Goal: Task Accomplishment & Management: Use online tool/utility

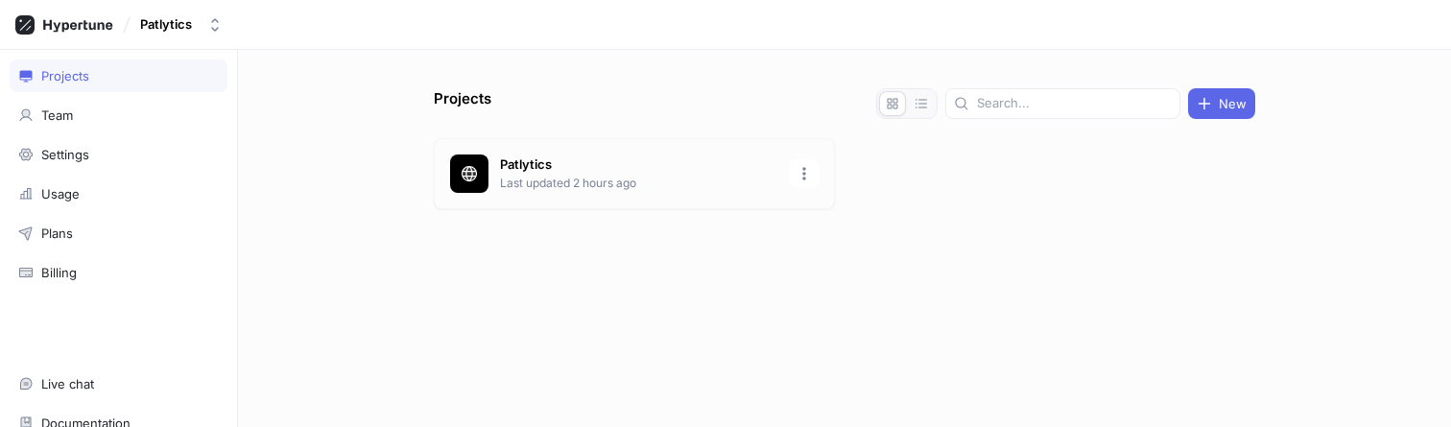
click at [575, 187] on p "Last updated 2 hours ago" at bounding box center [639, 183] width 278 height 17
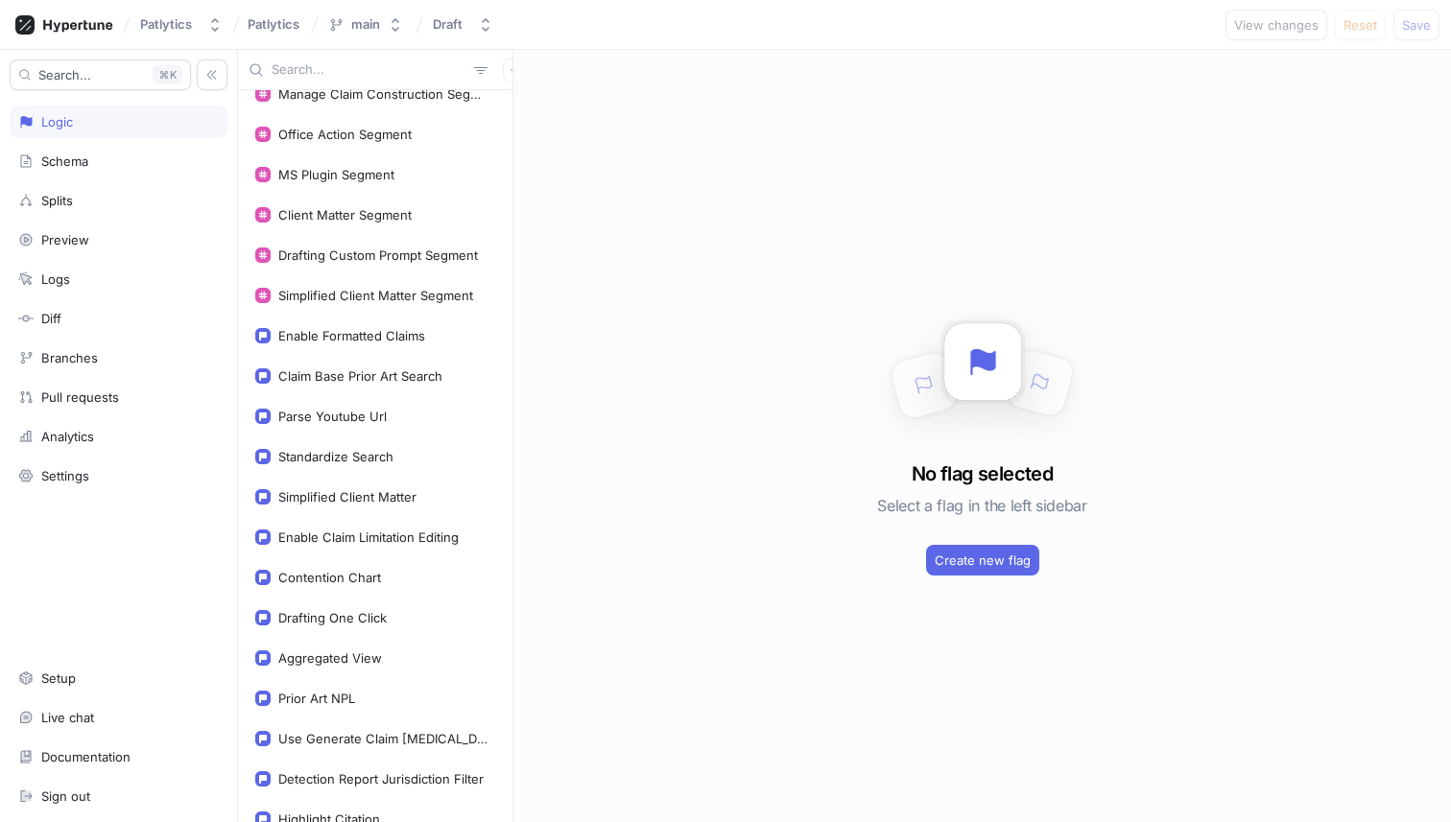
scroll to position [772, 0]
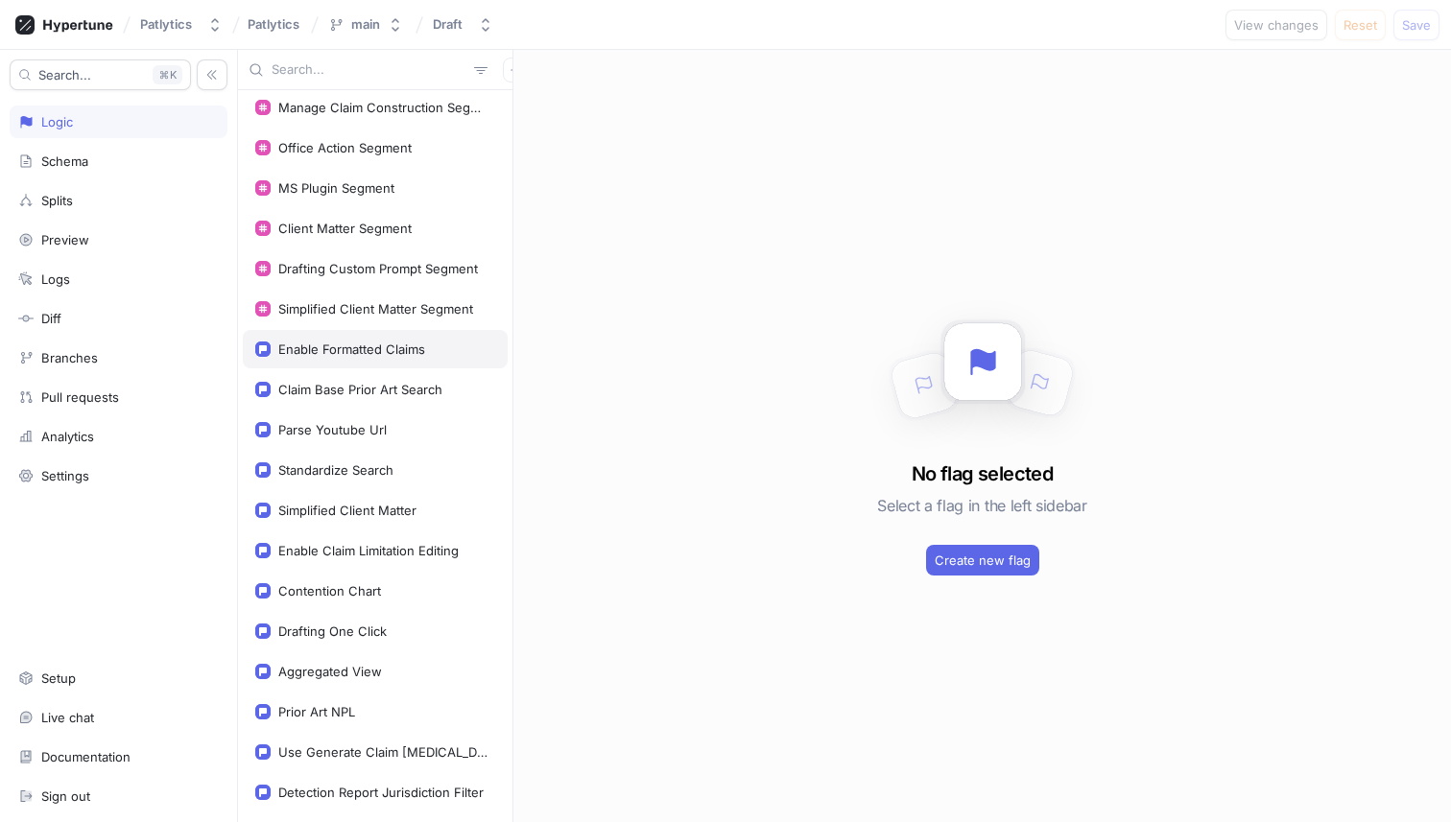
click at [355, 346] on div "Enable Formatted Claims" at bounding box center [351, 349] width 147 height 15
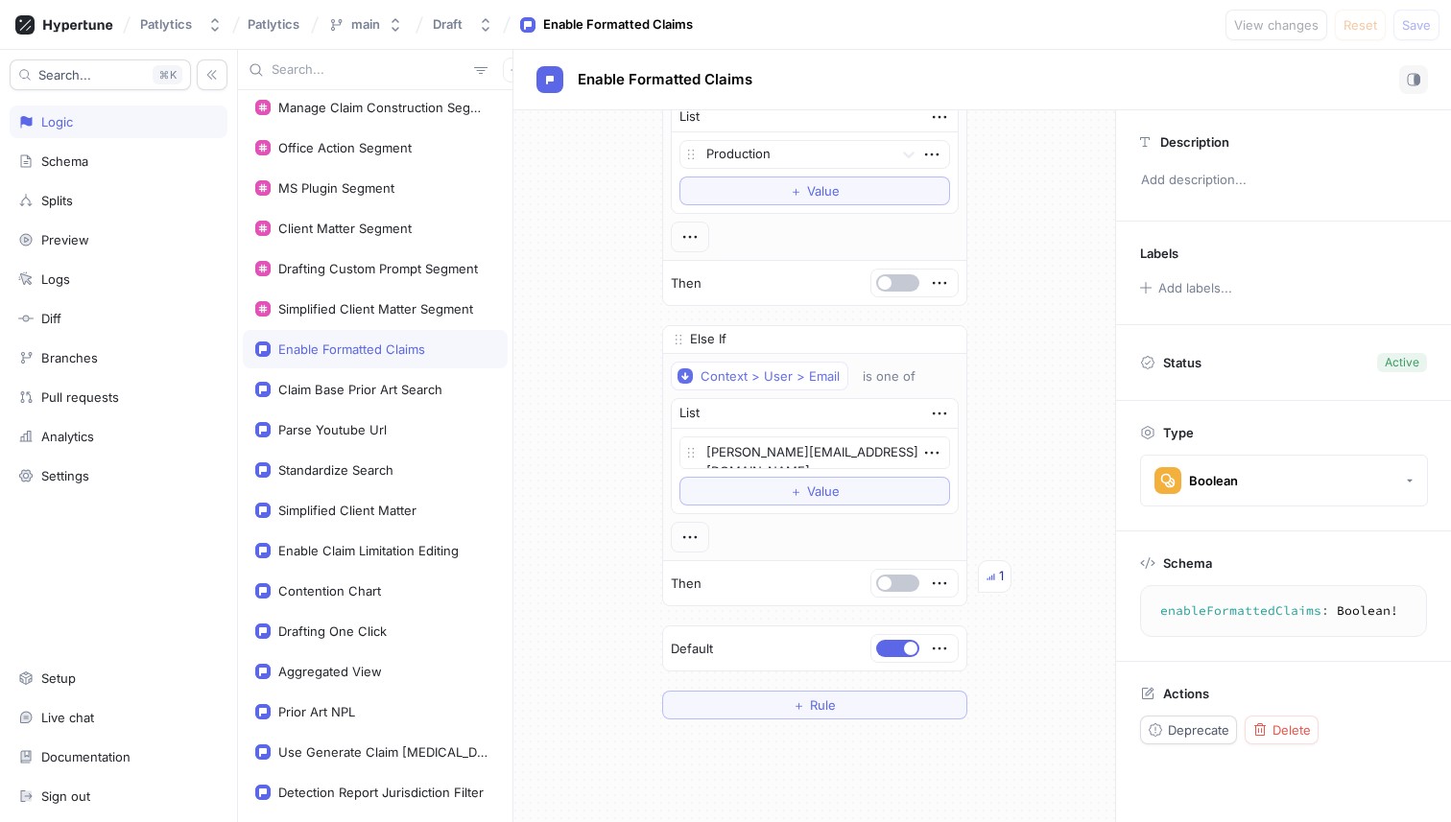
scroll to position [47, 0]
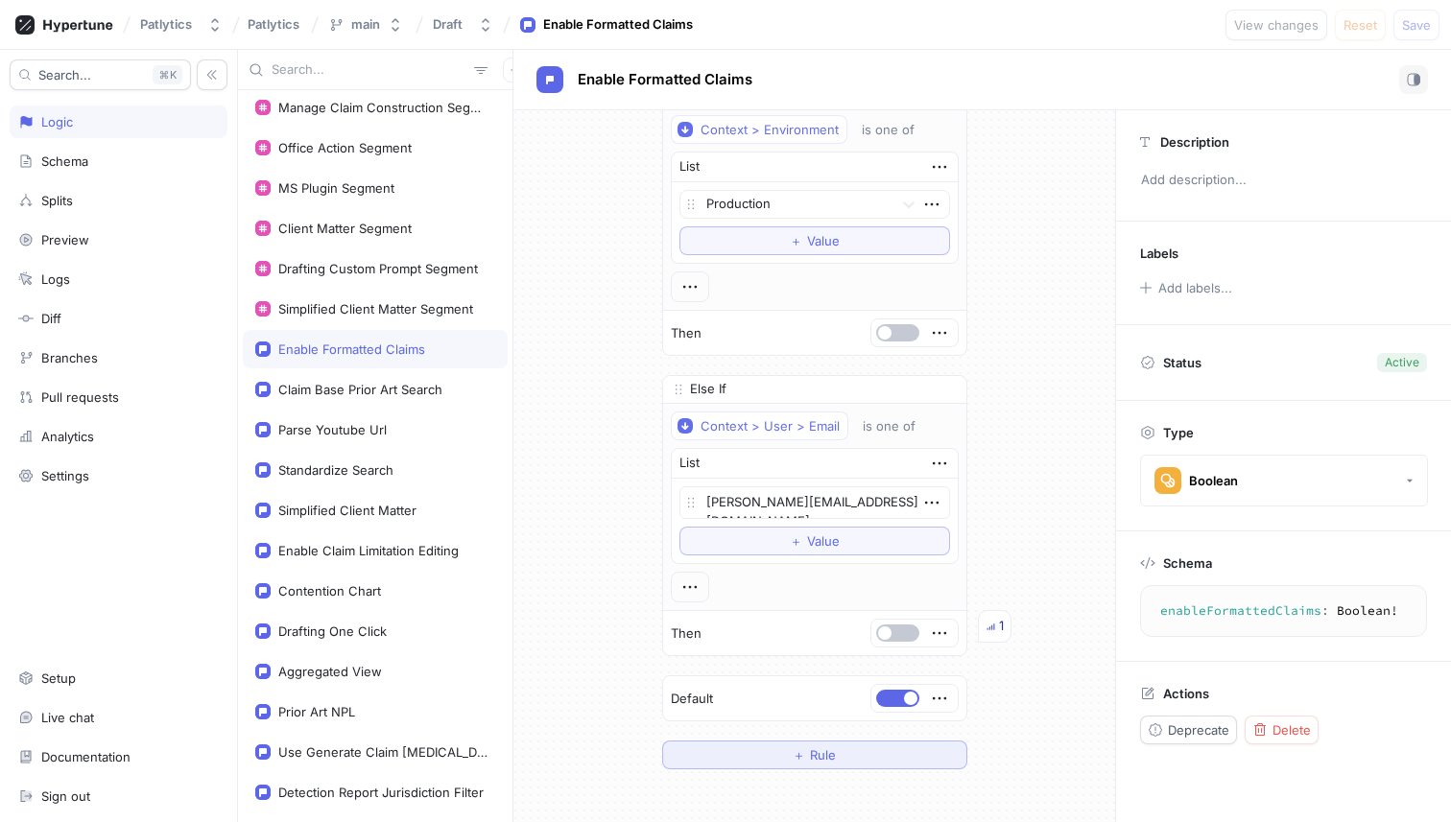
click at [904, 426] on button "＋ Rule" at bounding box center [814, 755] width 305 height 29
type textarea "x"
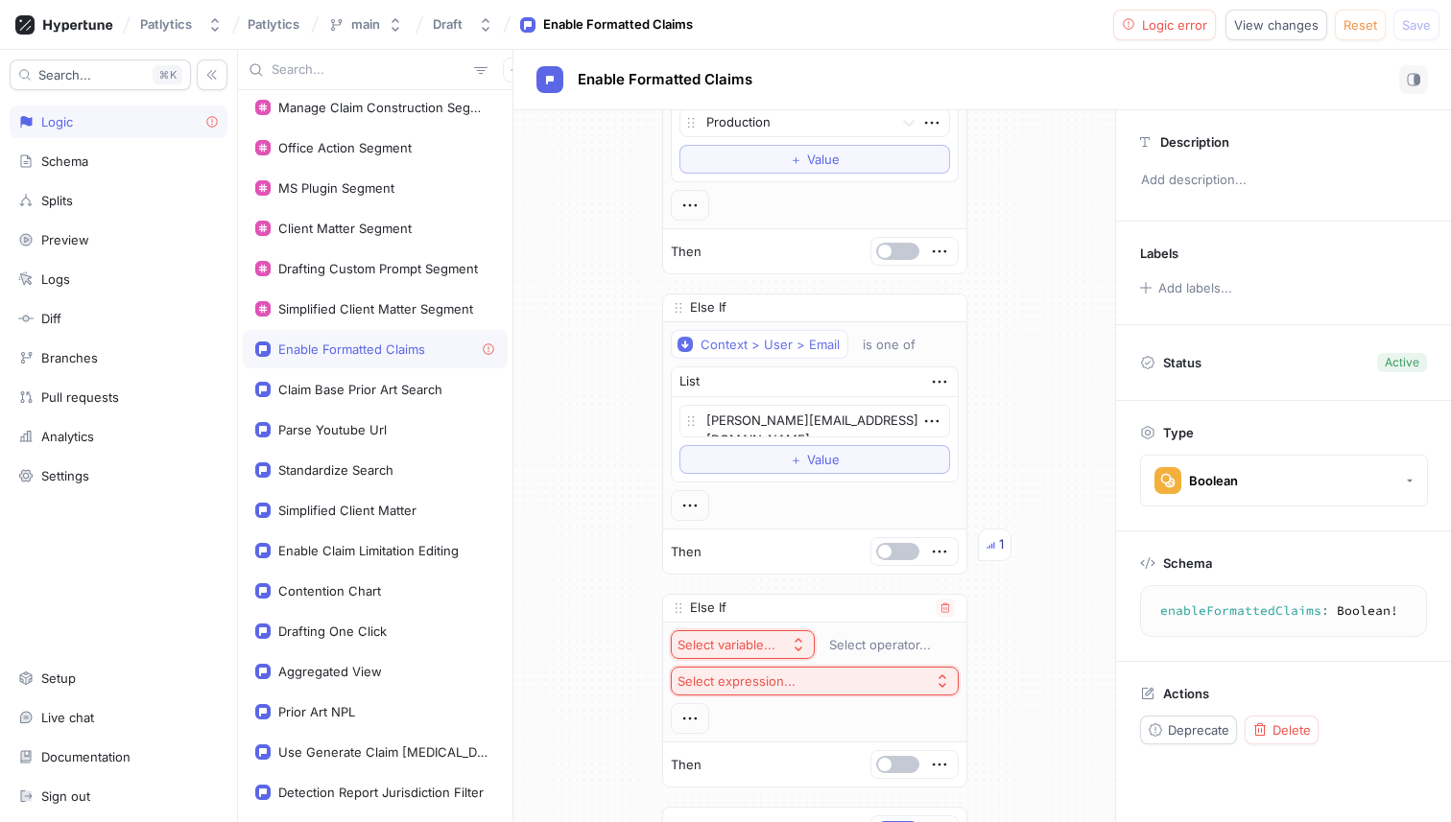
scroll to position [214, 0]
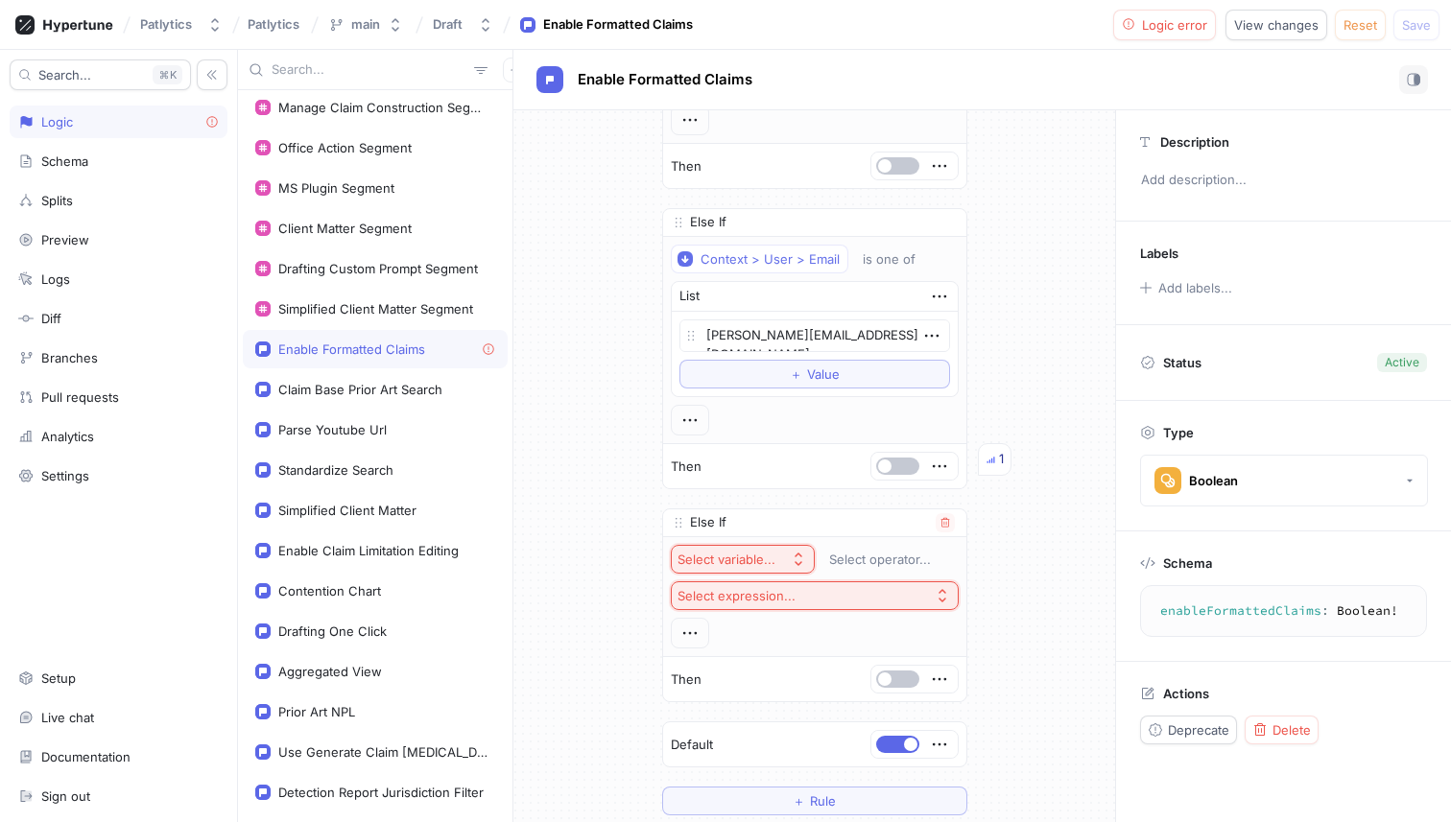
click at [764, 426] on div "Select variable..." at bounding box center [726, 560] width 98 height 16
click at [610, 426] on div "If Context > Environment is one of List Production To pick up a draggable item,…" at bounding box center [814, 363] width 602 height 935
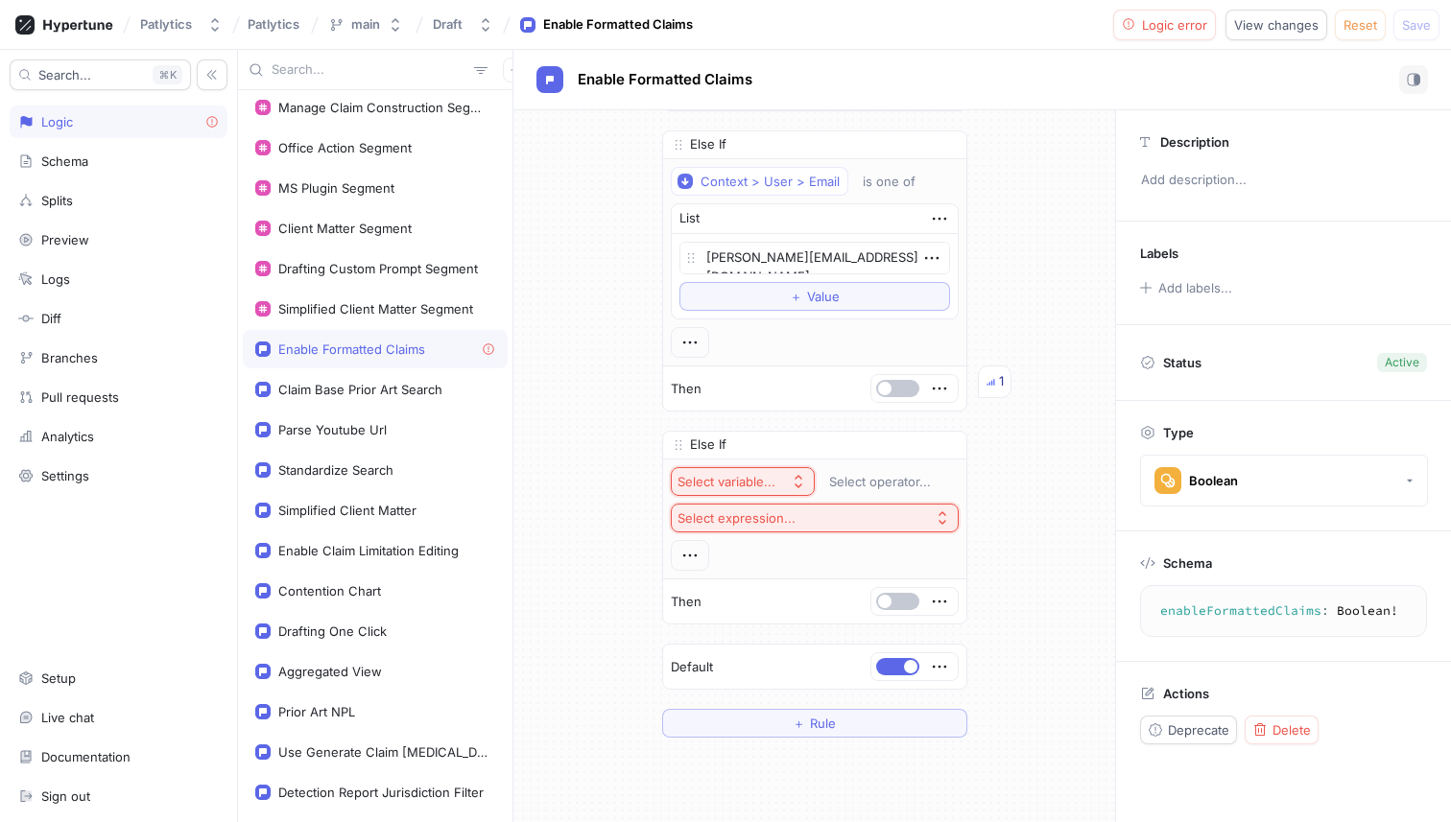
scroll to position [469, 0]
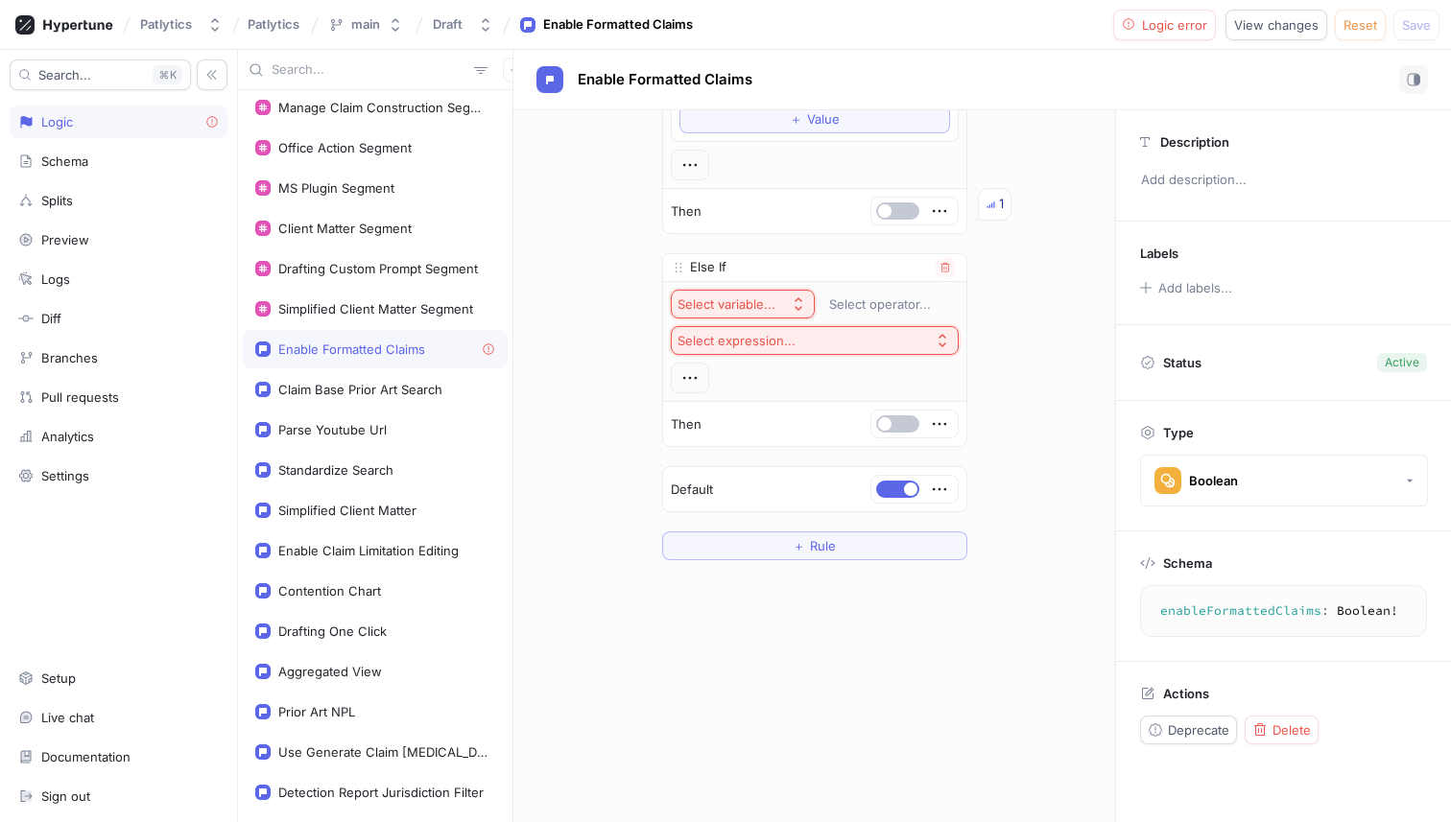
click at [738, 305] on div "Select variable..." at bounding box center [726, 305] width 98 height 16
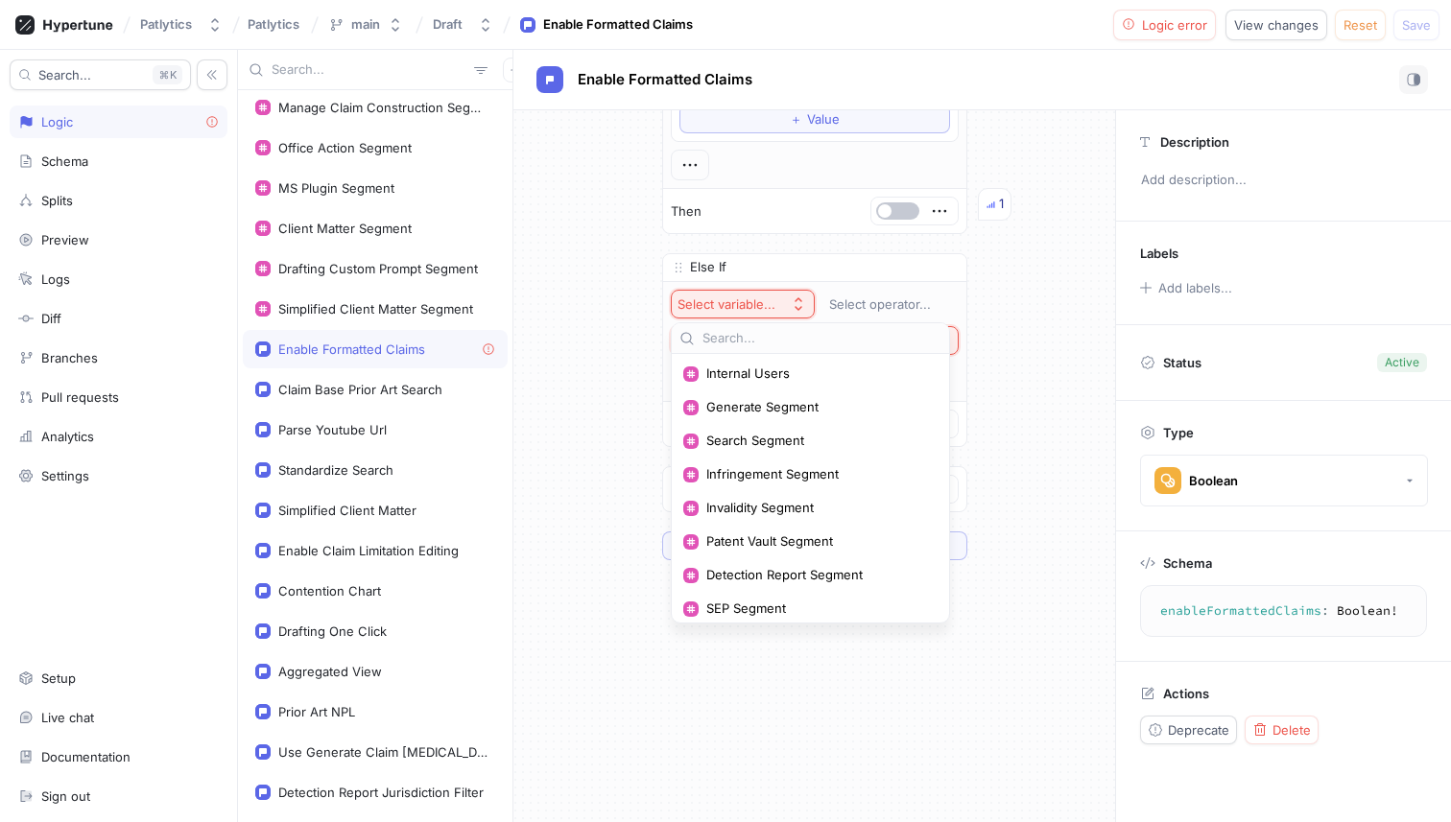
click at [615, 351] on div "If Context > Environment is one of List Production To pick up a draggable item,…" at bounding box center [814, 108] width 602 height 935
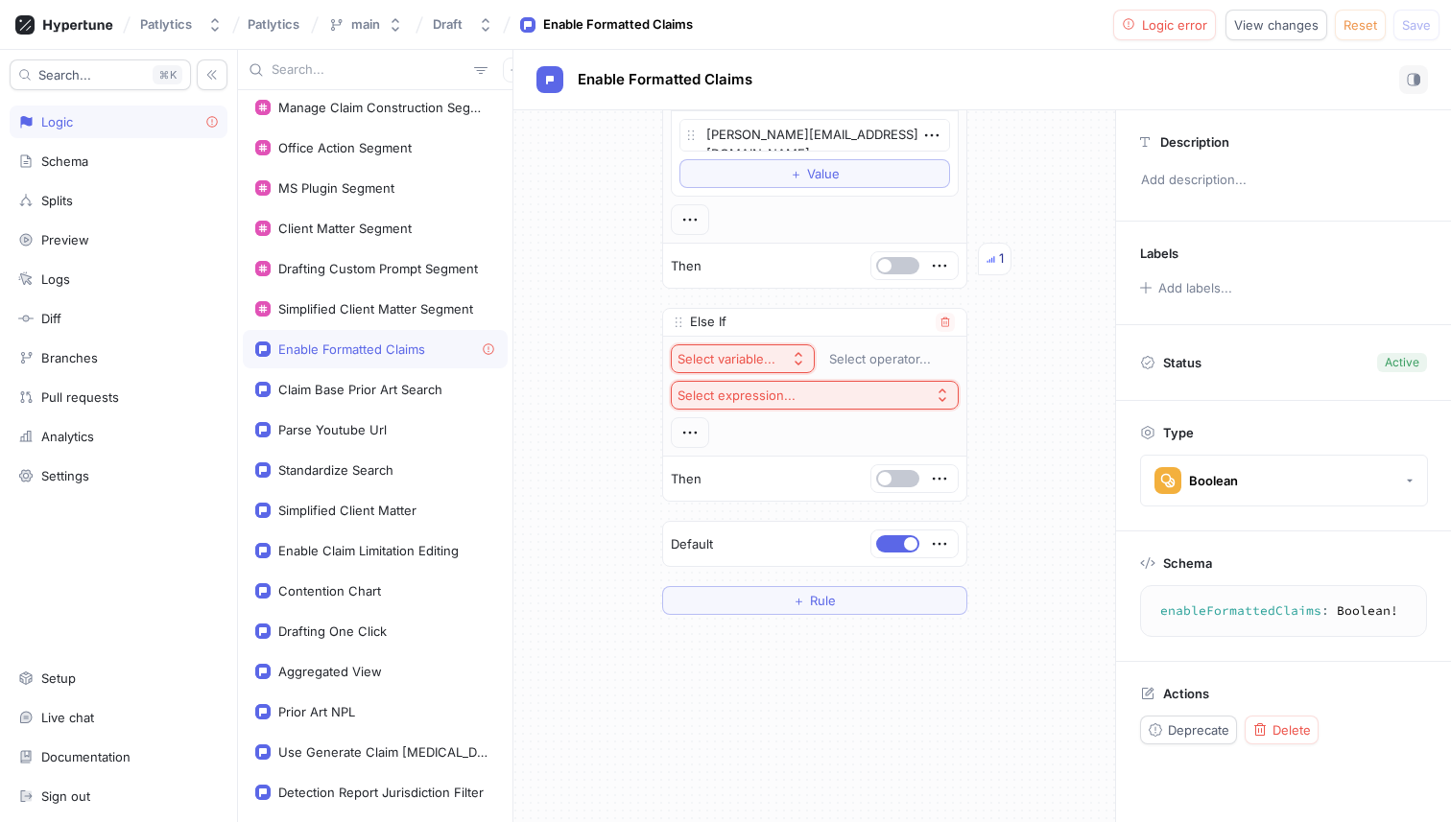
scroll to position [380, 0]
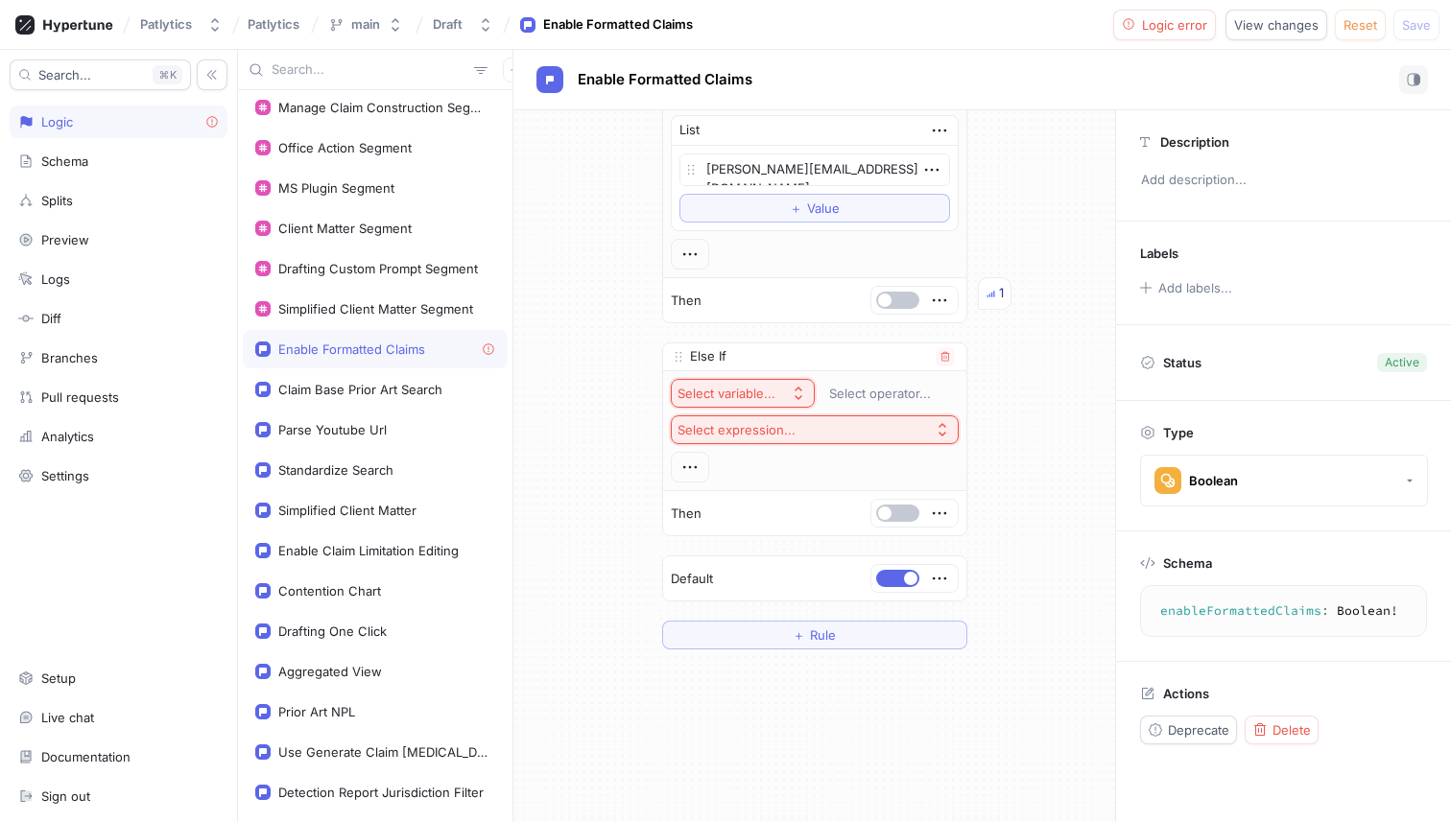
click at [755, 397] on div "Select variable..." at bounding box center [726, 394] width 98 height 16
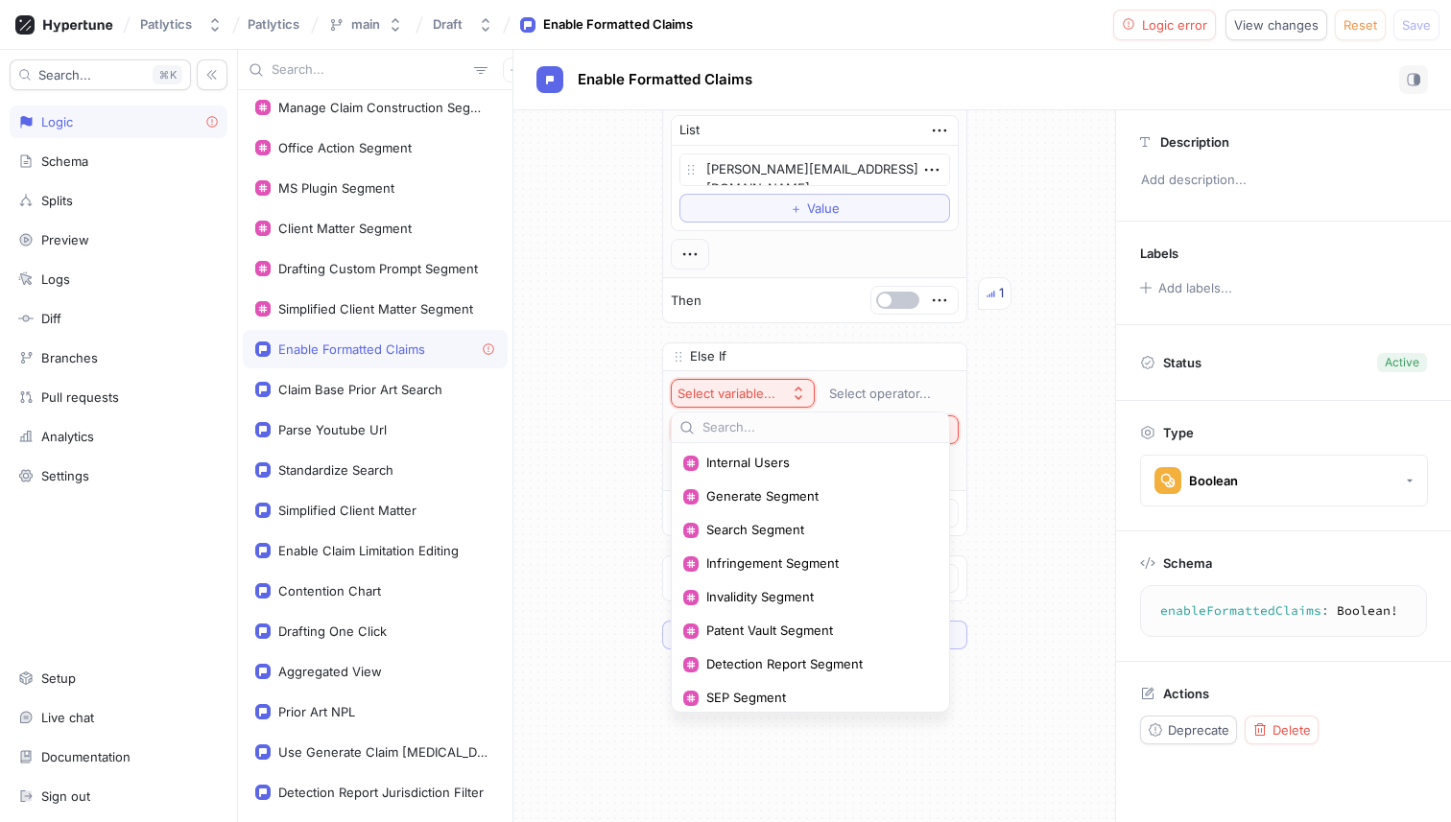
click at [613, 392] on div "If Context > Environment is one of List Production To pick up a draggable item,…" at bounding box center [814, 197] width 602 height 935
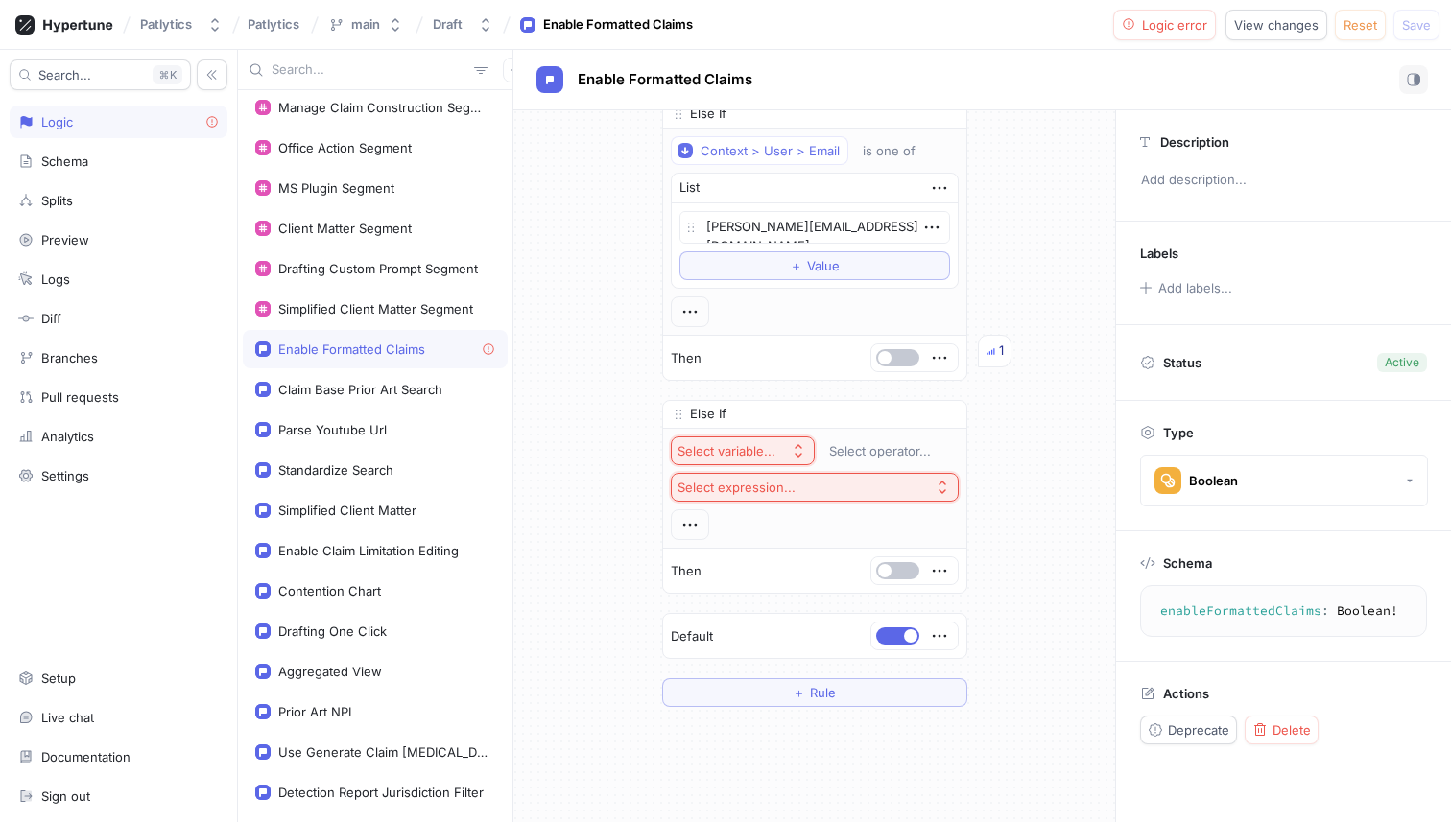
scroll to position [300, 0]
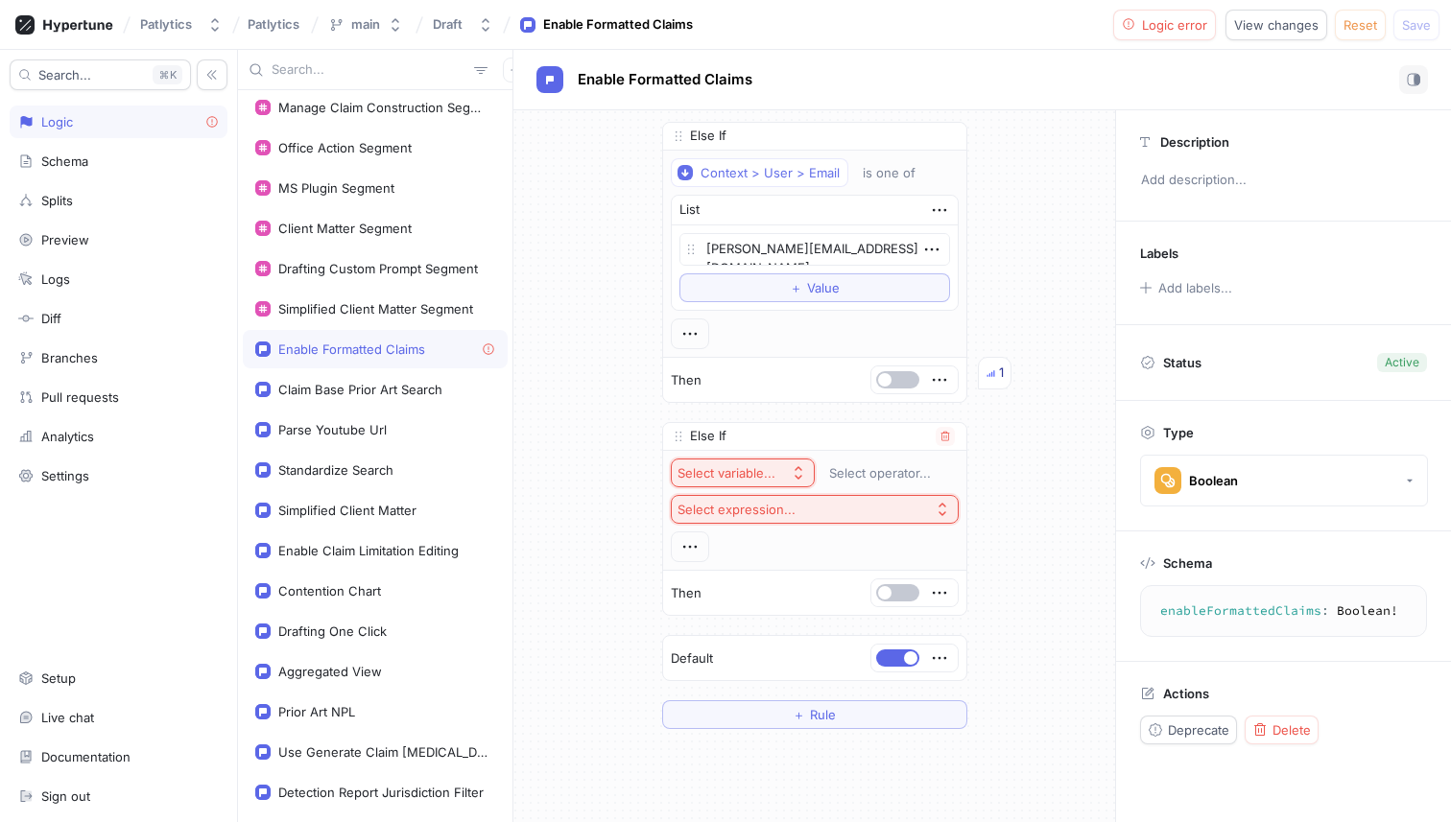
click at [768, 426] on div "Select variable..." at bounding box center [726, 473] width 98 height 16
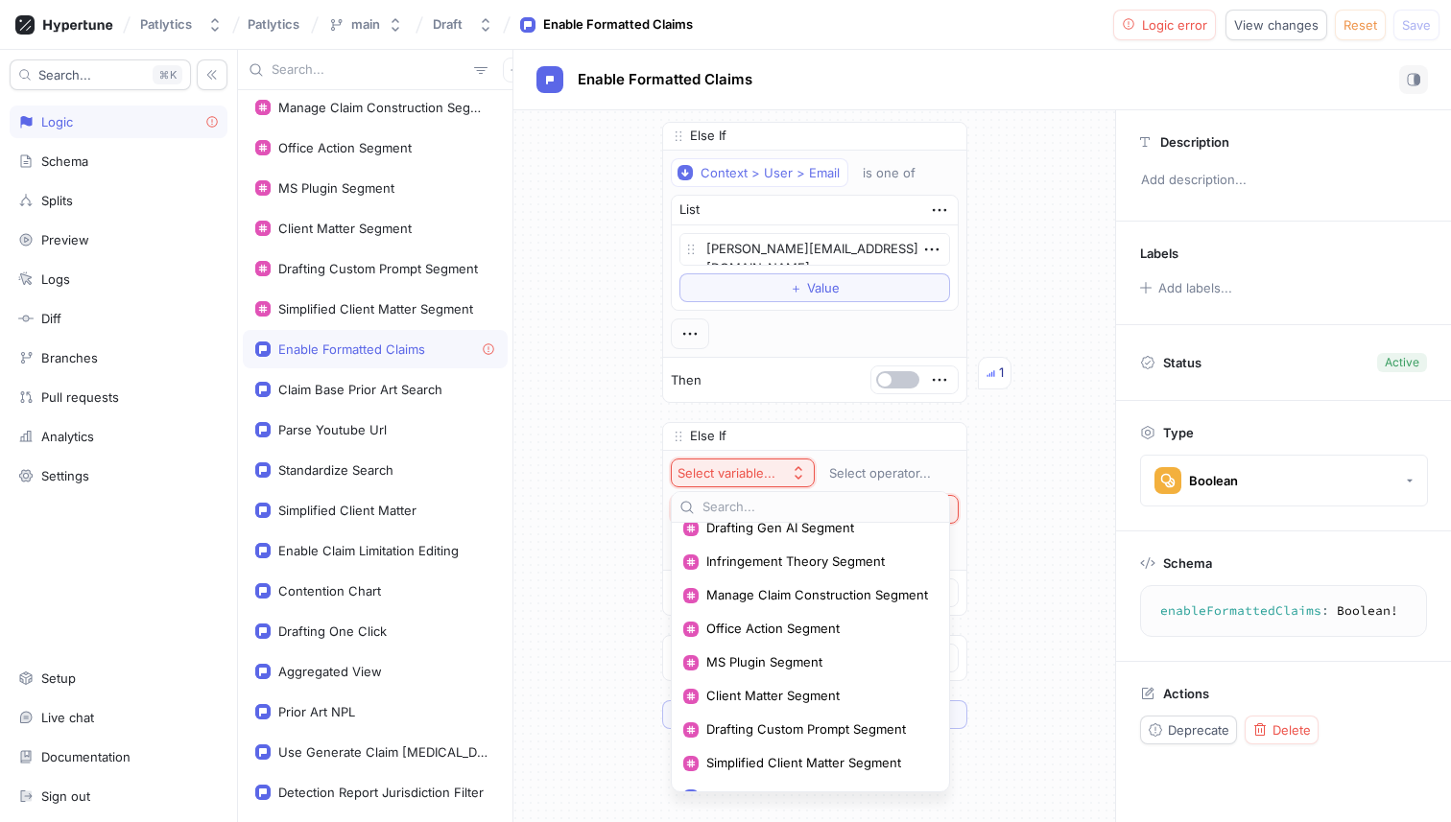
scroll to position [0, 0]
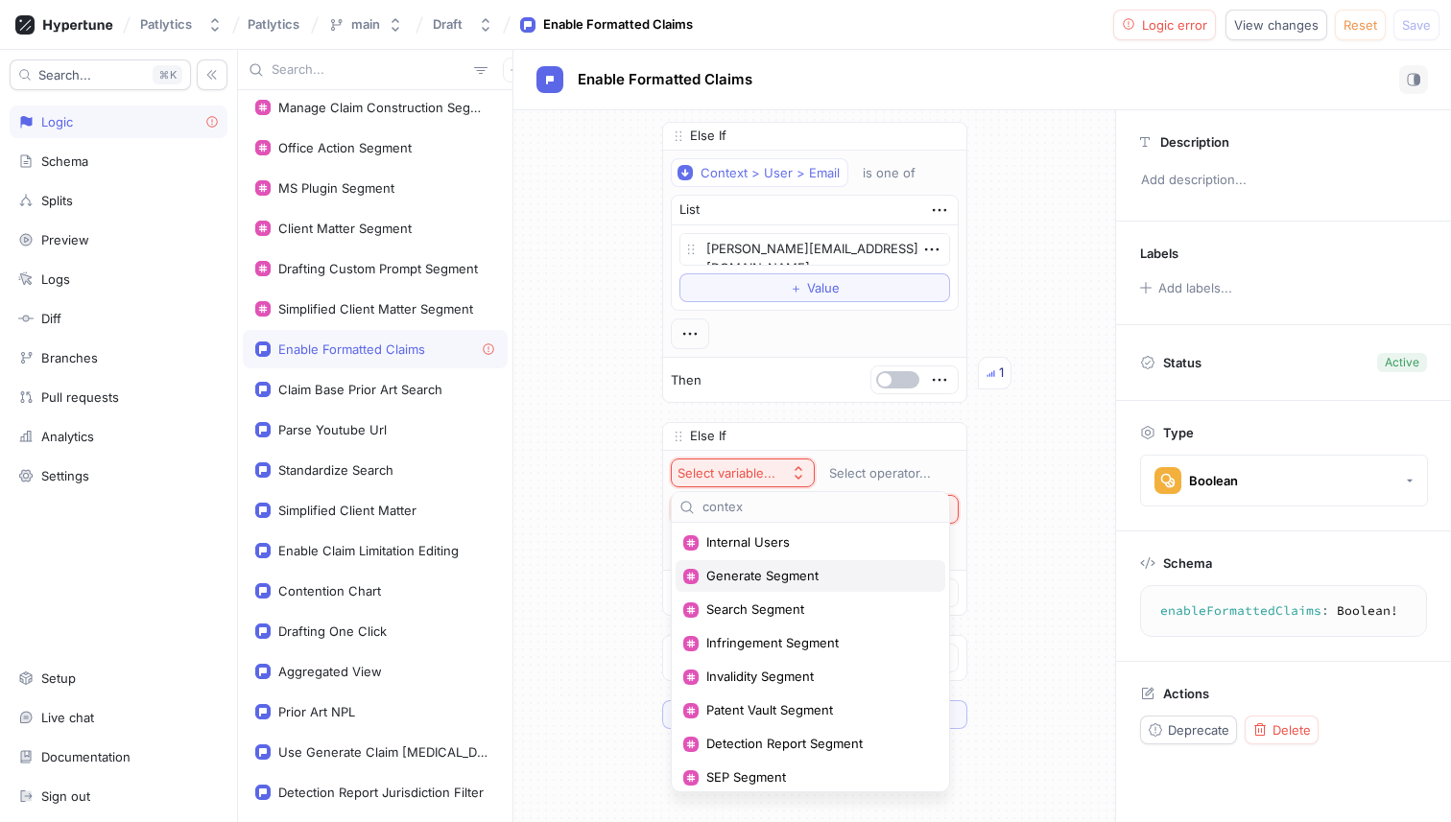
type input "context"
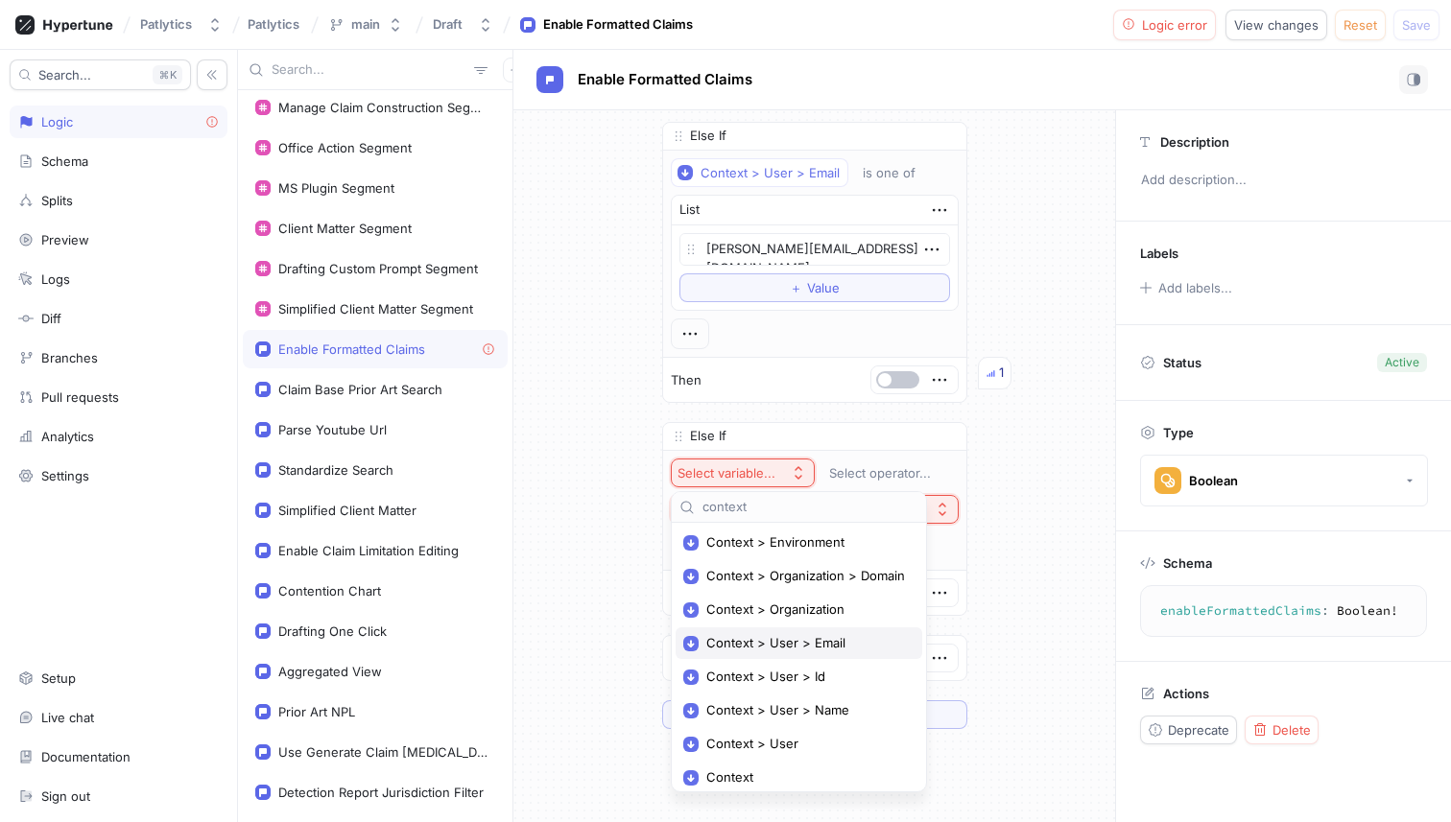
click at [776, 426] on span "Context > User > Email" at bounding box center [805, 643] width 199 height 16
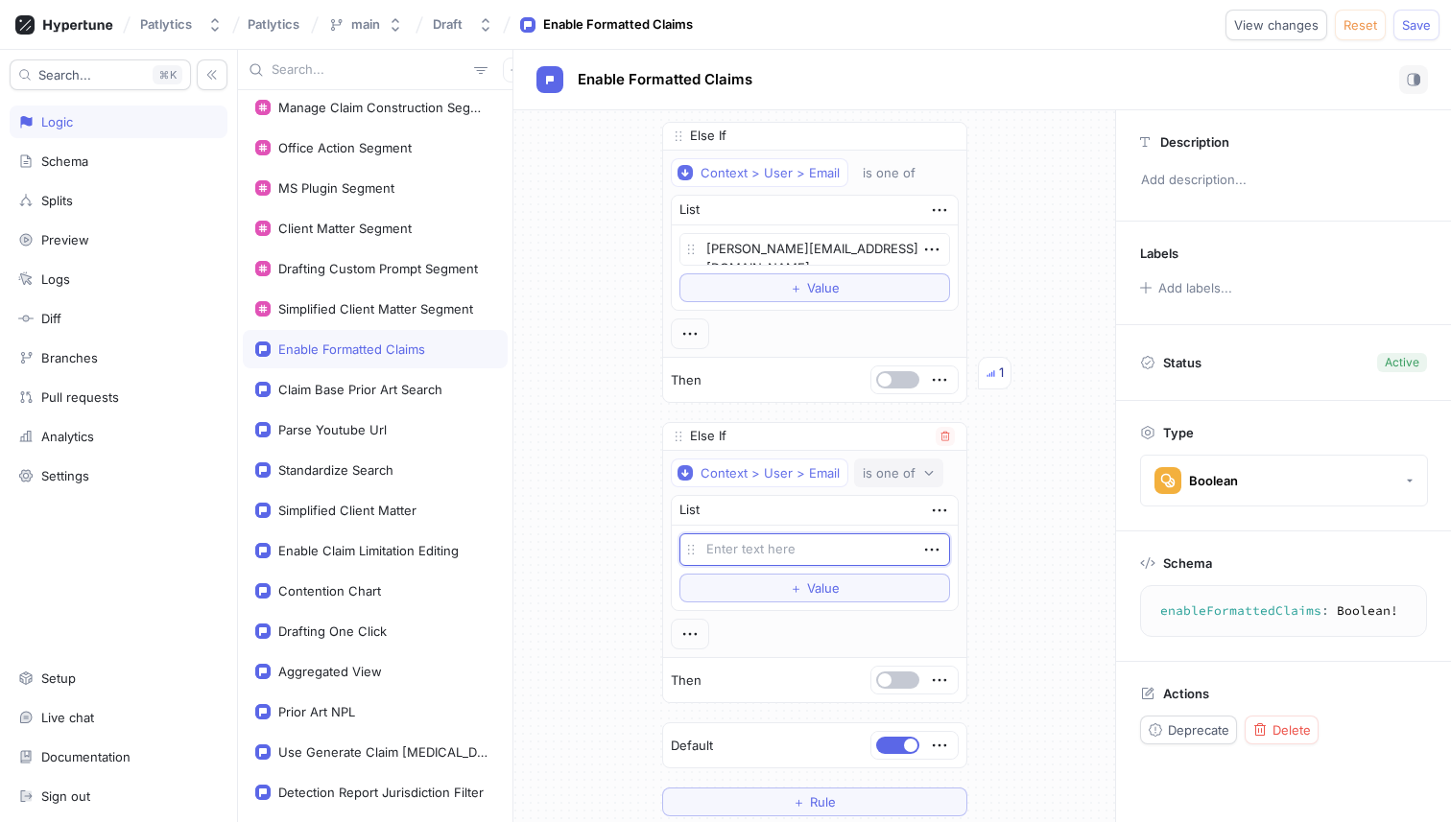
click at [878, 426] on div "is one of" at bounding box center [889, 473] width 53 height 16
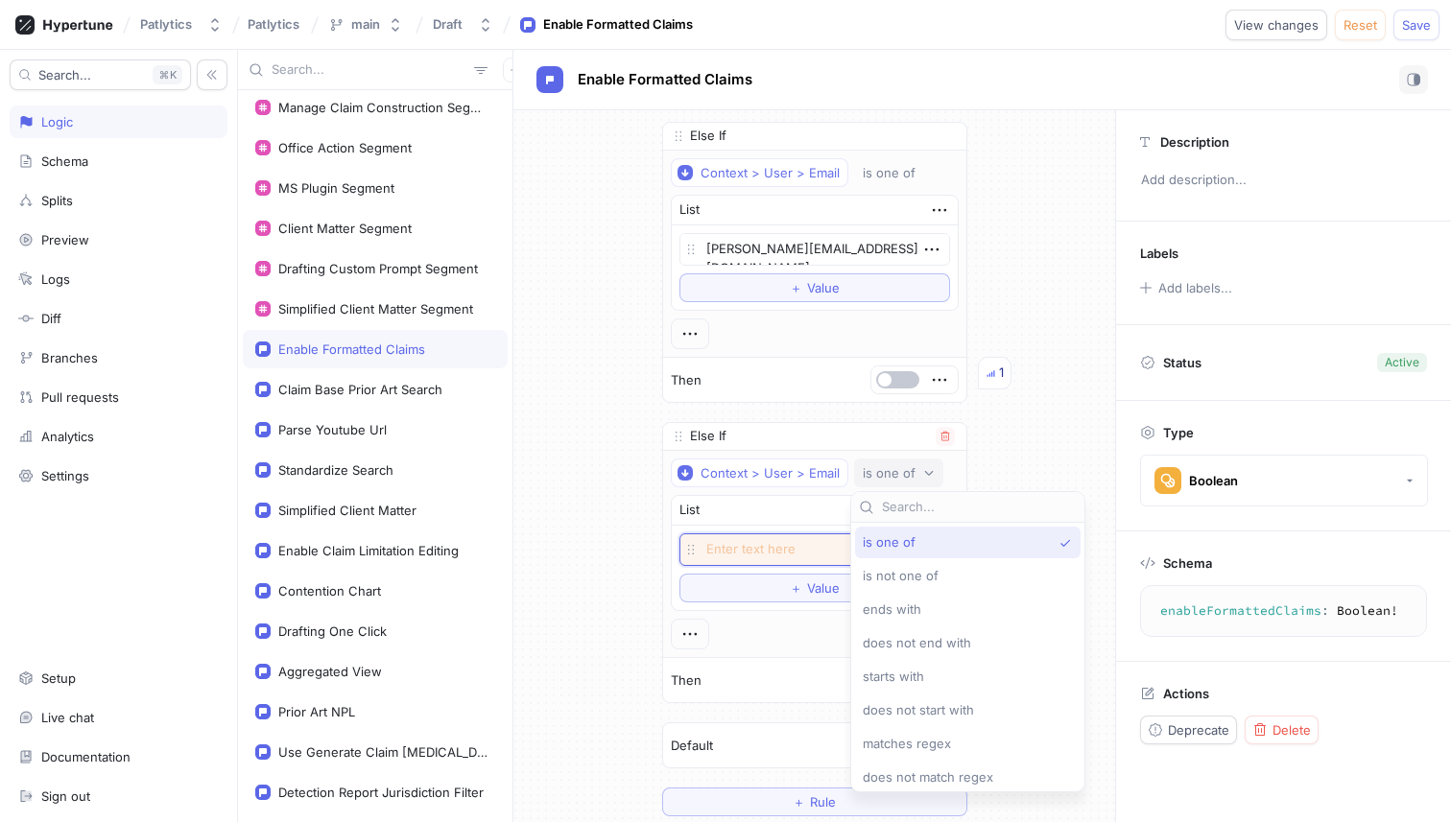
click at [769, 426] on textarea at bounding box center [814, 550] width 271 height 33
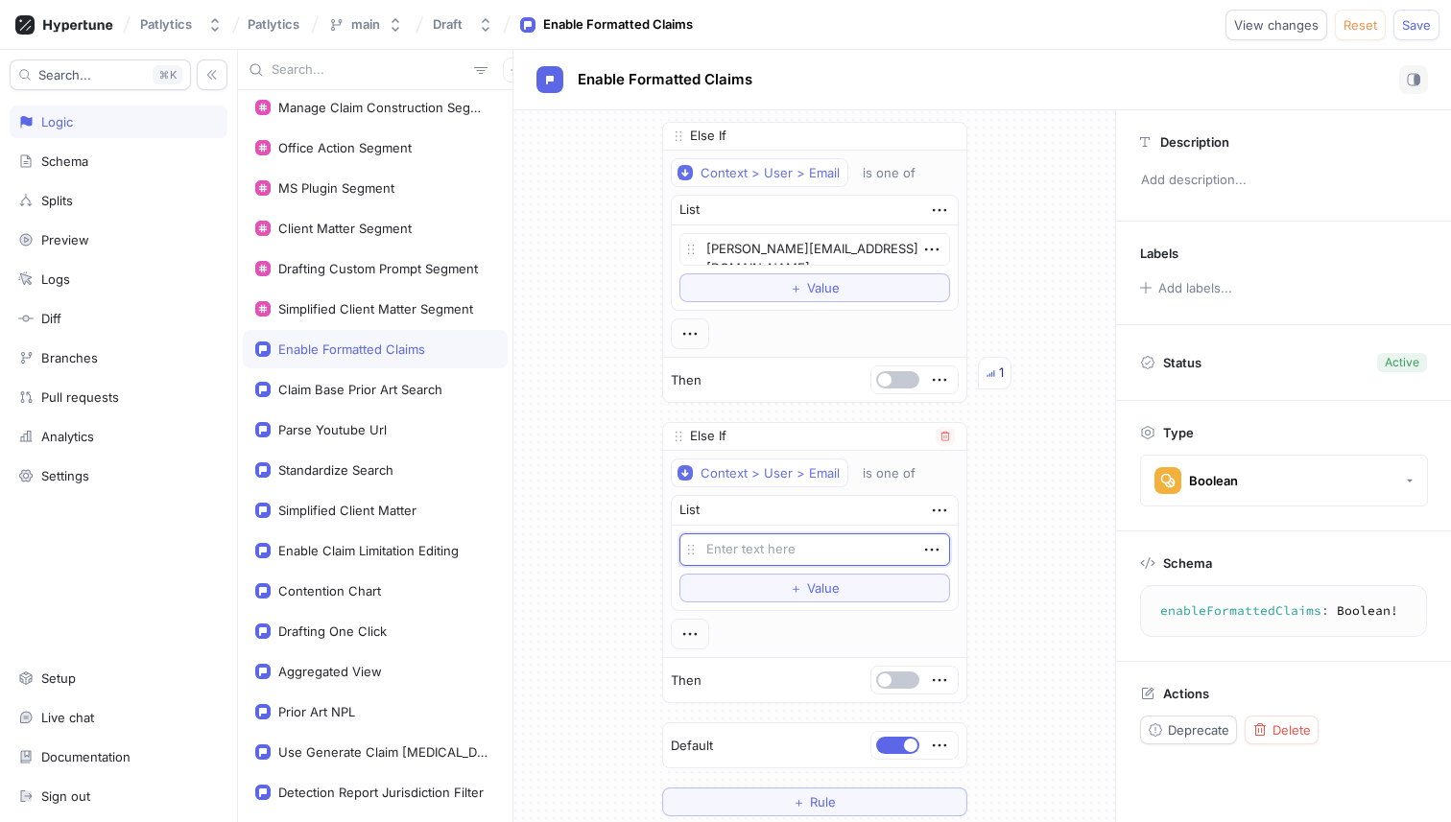
type textarea "x"
type textarea "a"
type textarea "x"
type textarea "al"
type textarea "x"
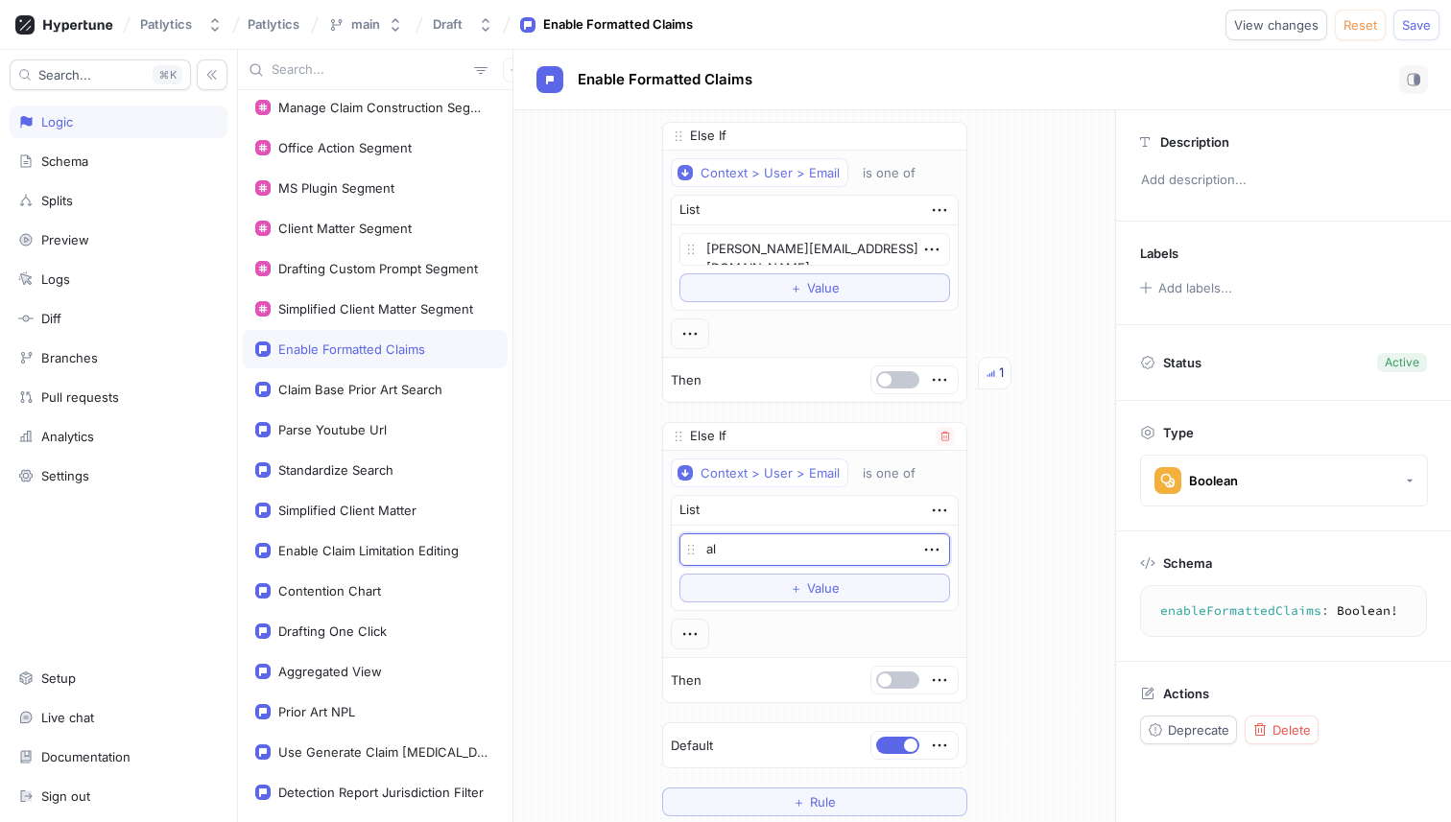
type textarea "alv"
type textarea "x"
type textarea "alvi"
type textarea "x"
type textarea "[PERSON_NAME]"
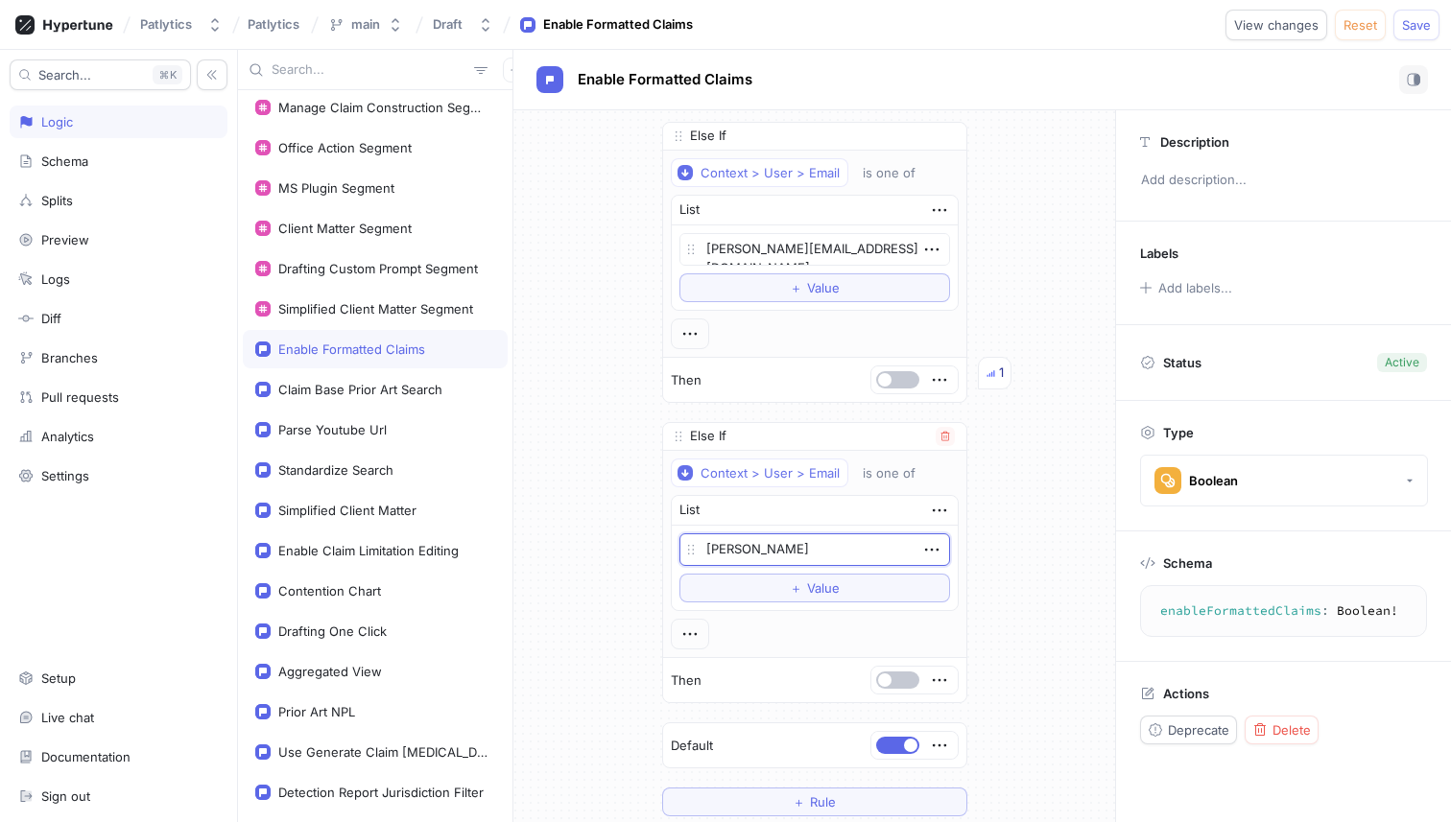
type textarea "x"
type textarea "[PERSON_NAME]@"
type textarea "x"
type textarea "[PERSON_NAME]@p"
type textarea "x"
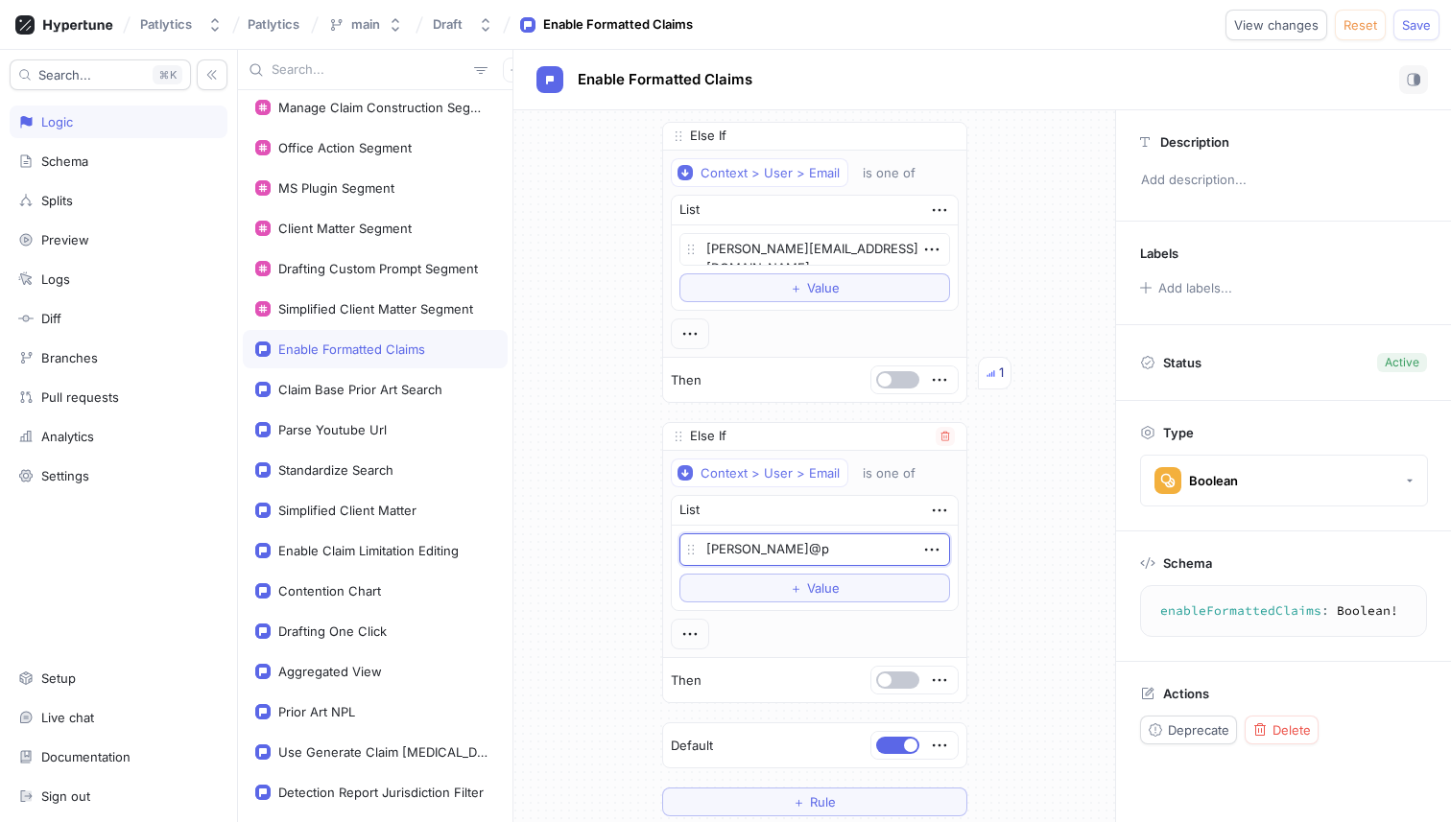
type textarea "[PERSON_NAME]@pt"
type textarea "x"
type textarea "[PERSON_NAME]@p"
type textarea "x"
type textarea "[PERSON_NAME]@pa"
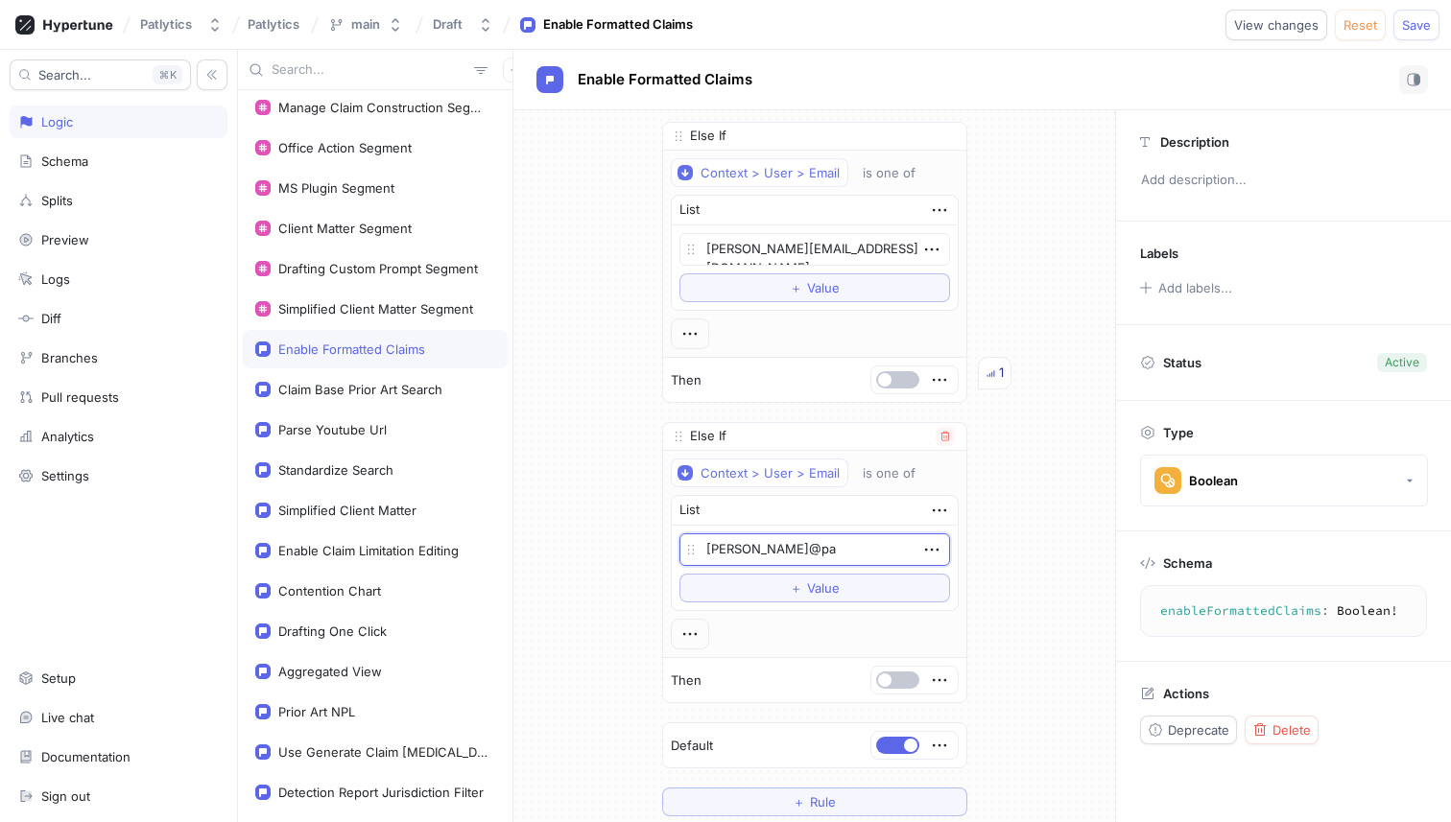
type textarea "x"
type textarea "[PERSON_NAME]@pat"
type textarea "x"
type textarea "[PERSON_NAME]@patl"
type textarea "x"
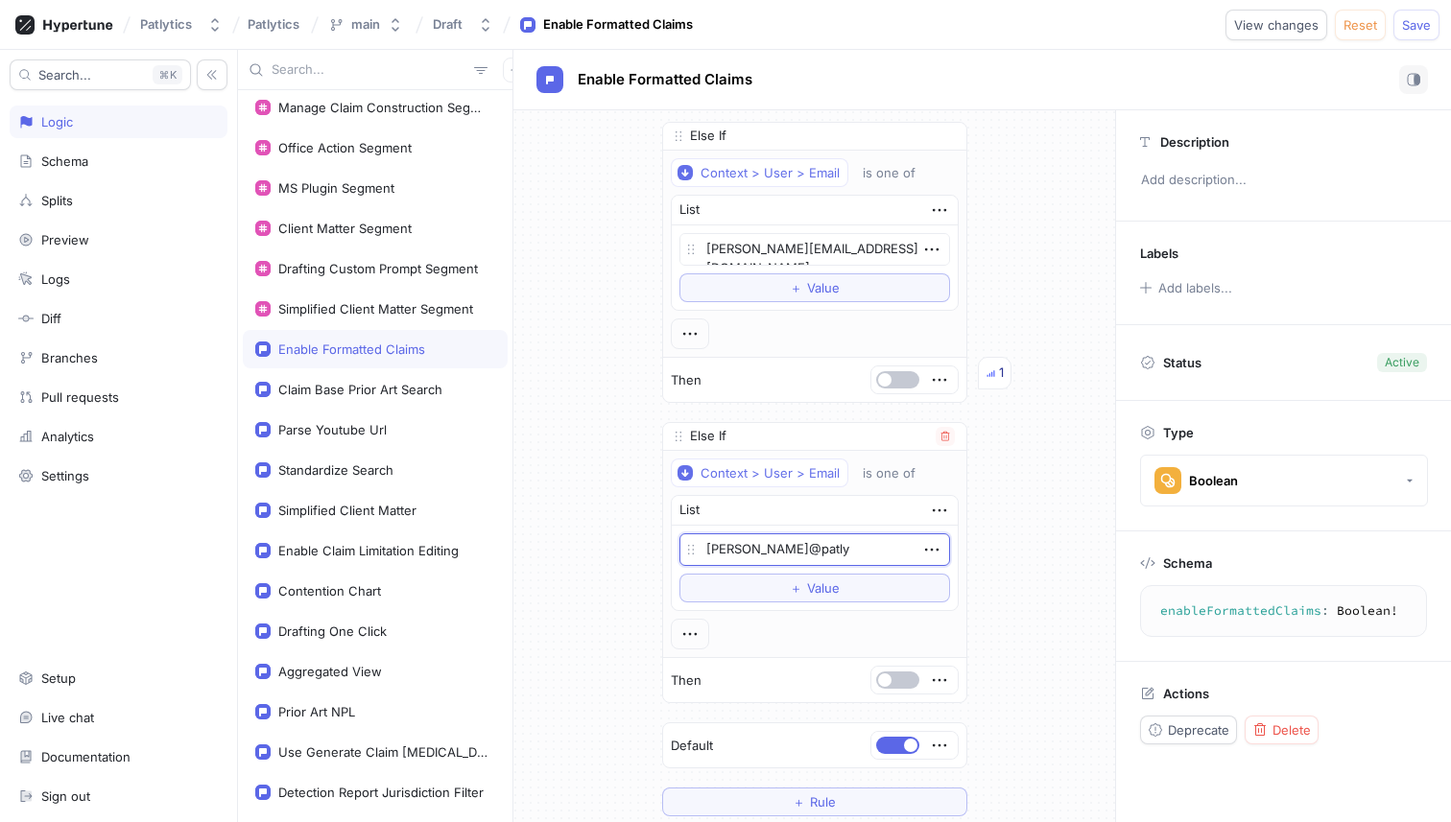
type textarea "[PERSON_NAME]@patlyt"
type textarea "x"
type textarea "[PERSON_NAME]@patlyti"
type textarea "x"
type textarea "[PERSON_NAME]@patlytic"
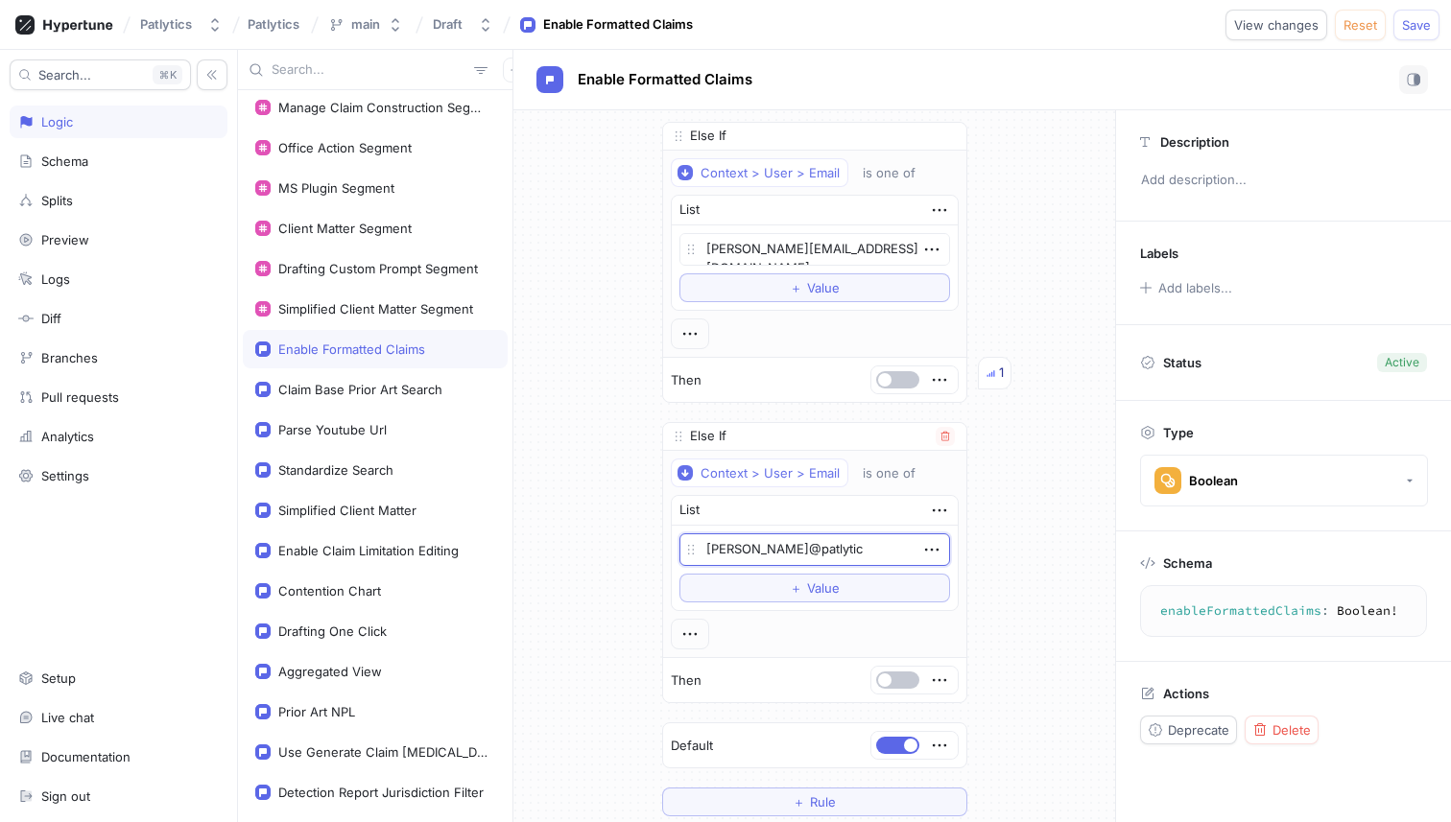
type textarea "x"
type textarea "[PERSON_NAME]@patlytics"
type textarea "x"
type textarea "[PERSON_NAME]@patlytics.c"
type textarea "x"
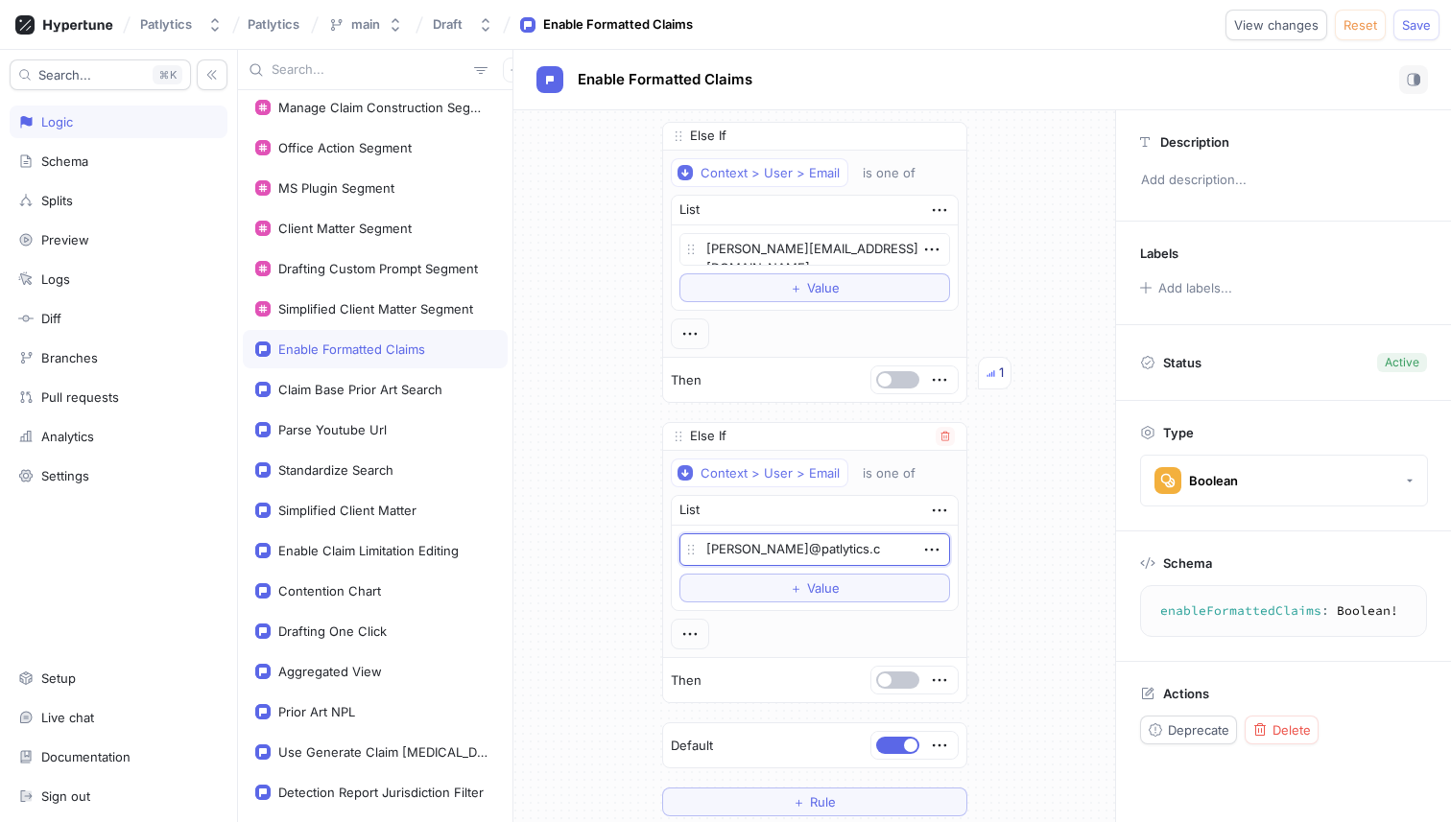
type textarea "[PERSON_NAME][EMAIL_ADDRESS][DOMAIN_NAME]"
type textarea "x"
type textarea "[PERSON_NAME][EMAIL_ADDRESS][DOMAIN_NAME]"
click at [1035, 426] on div "If Context > Environment is one of List Production To pick up a draggable item,…" at bounding box center [814, 321] width 602 height 1022
click at [1412, 29] on span "Save" at bounding box center [1416, 25] width 29 height 12
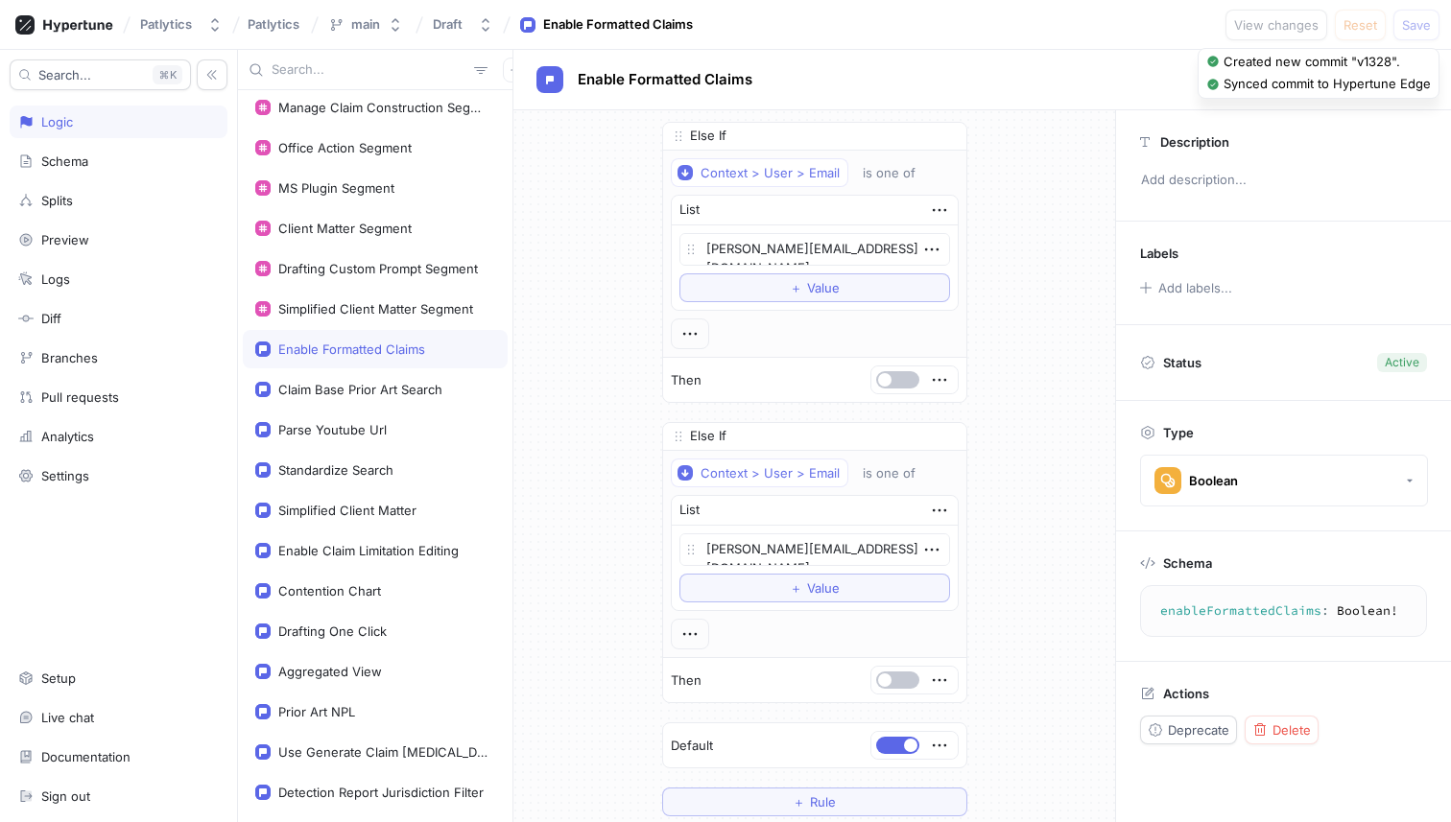
click at [548, 302] on div "If Context > Environment is one of List Production To pick up a draggable item,…" at bounding box center [814, 321] width 602 height 1022
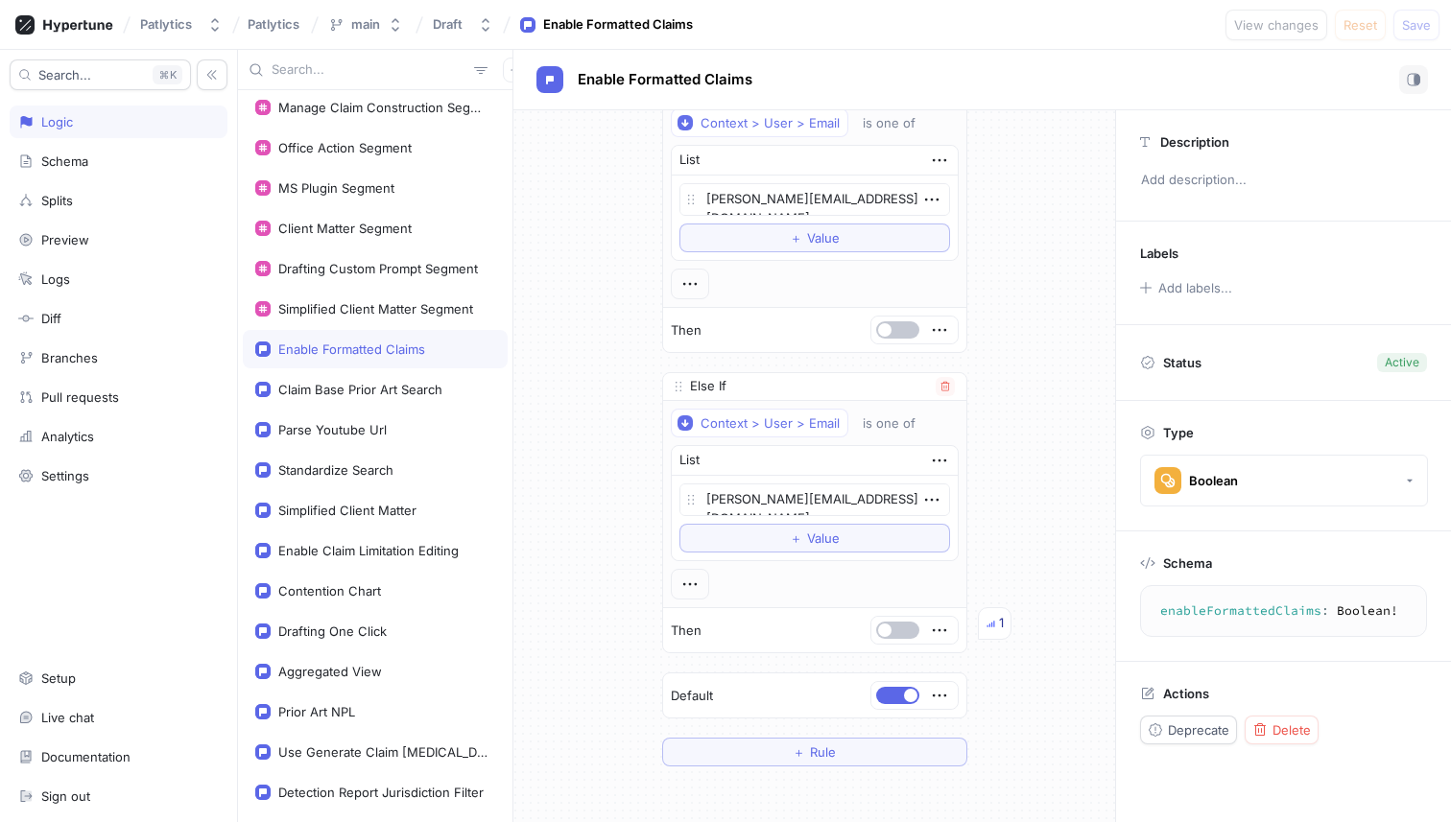
scroll to position [367, 0]
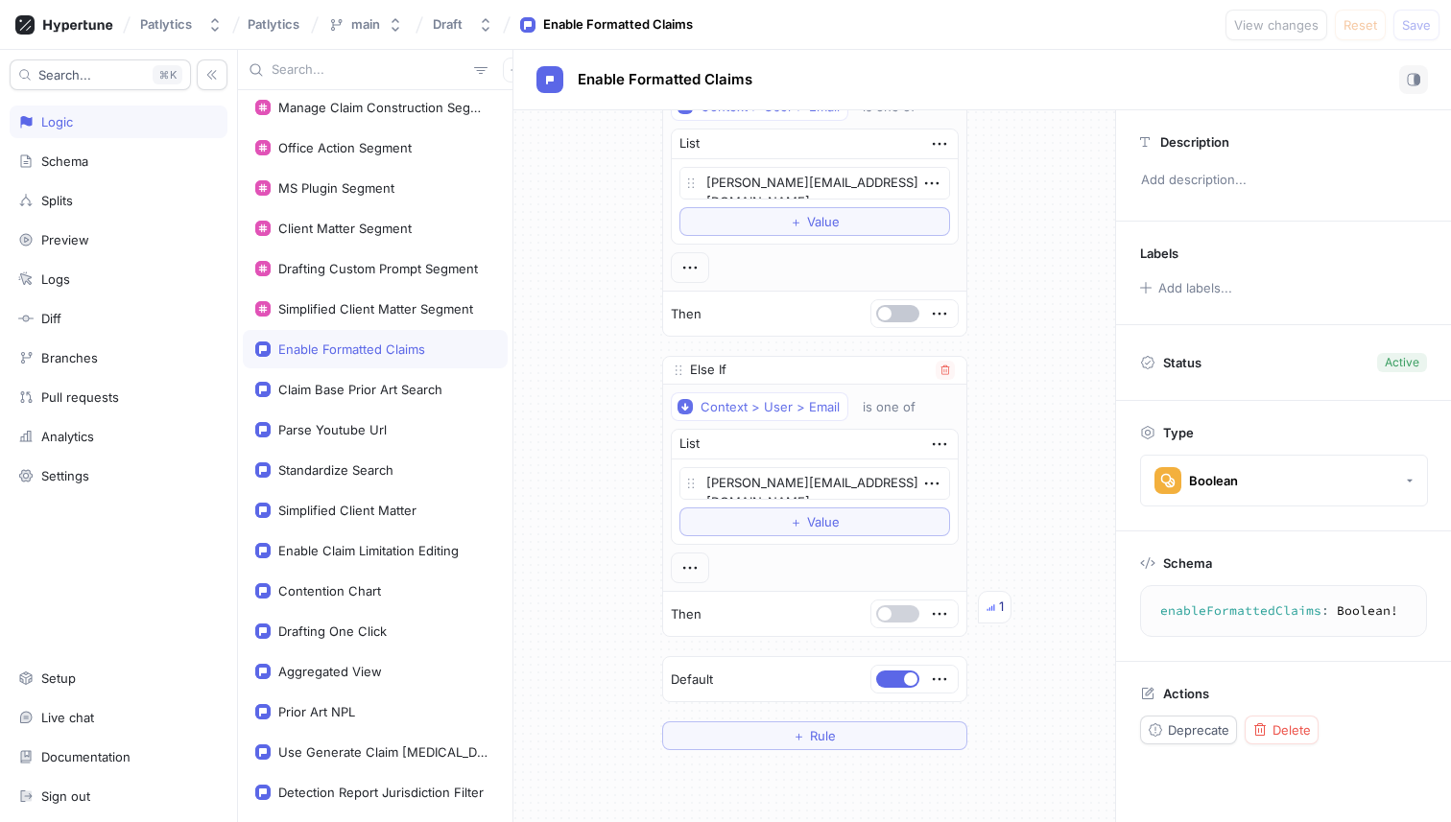
click at [898, 426] on button "button" at bounding box center [897, 613] width 43 height 17
click at [1419, 25] on span "Save" at bounding box center [1416, 25] width 29 height 12
type textarea "x"
